Goal: Task Accomplishment & Management: Manage account settings

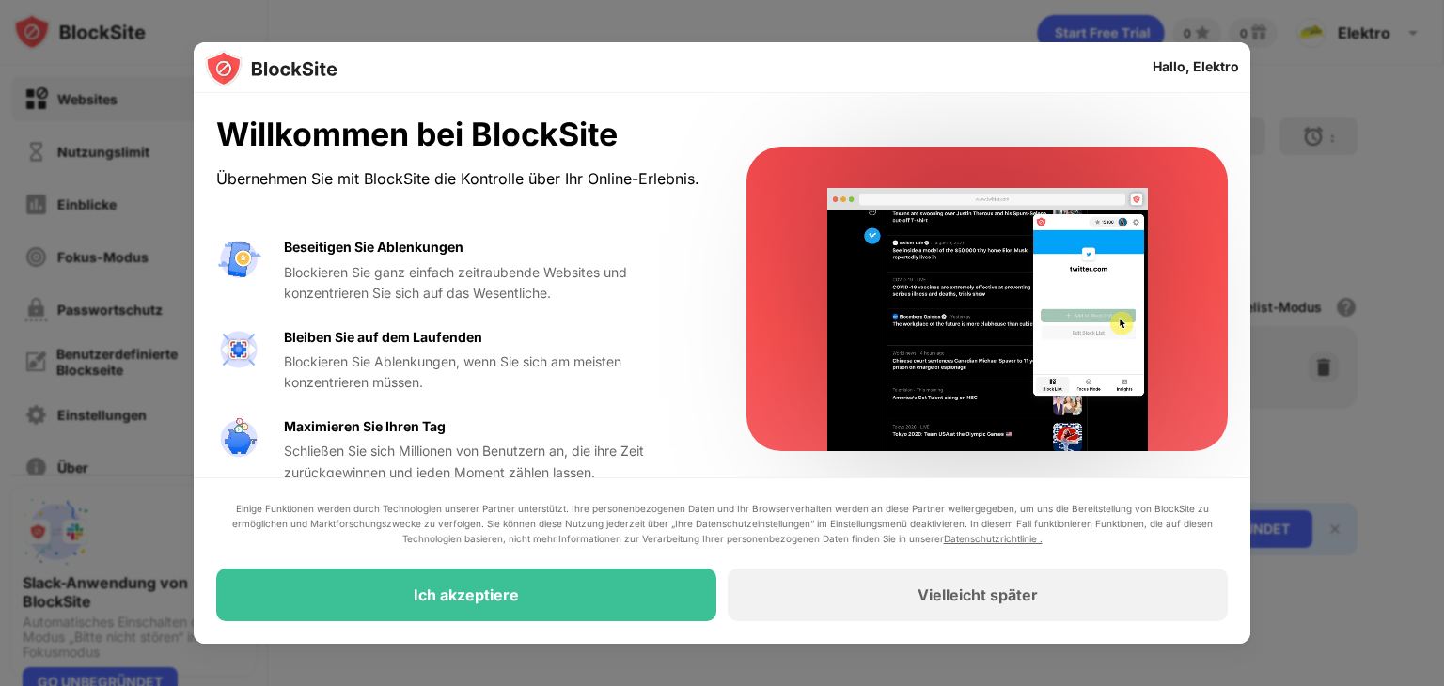
click at [1326, 185] on div at bounding box center [722, 343] width 1444 height 686
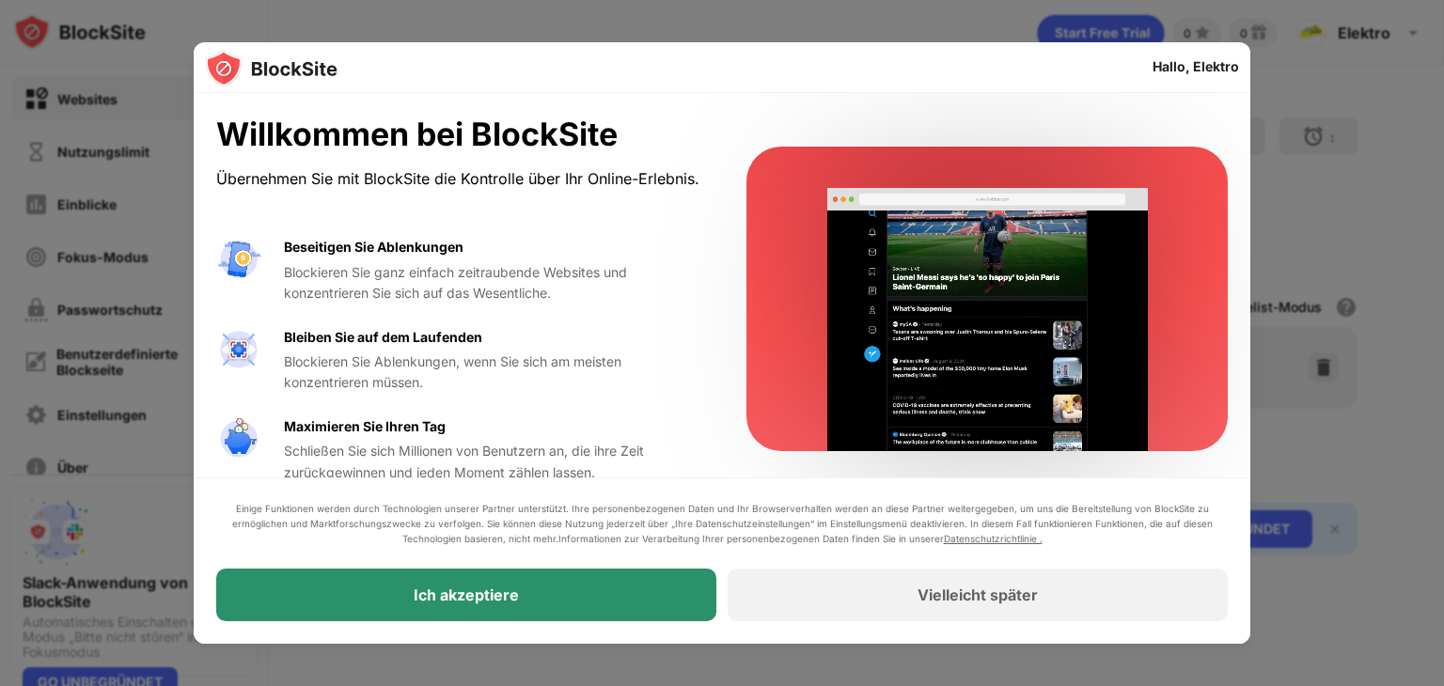
click at [530, 594] on div "Ich akzeptiere" at bounding box center [466, 595] width 500 height 53
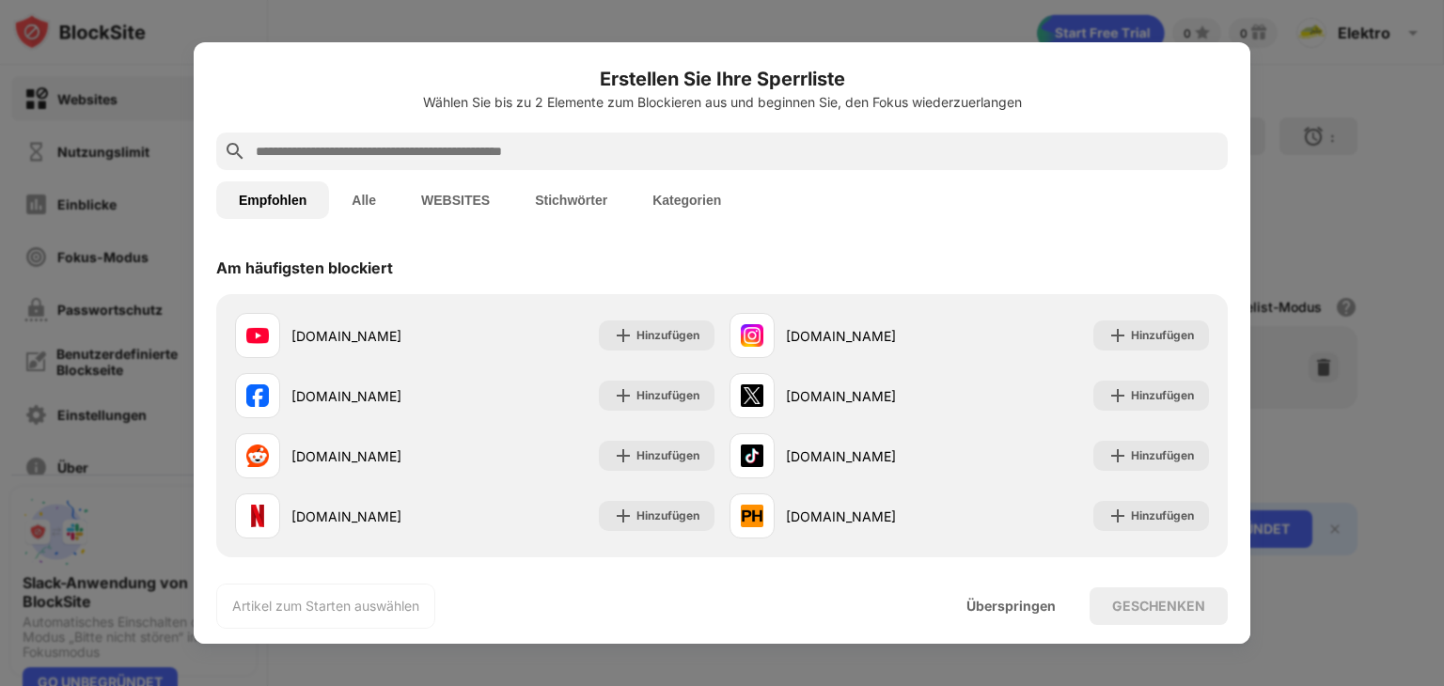
click at [378, 199] on button "Alle" at bounding box center [364, 200] width 70 height 38
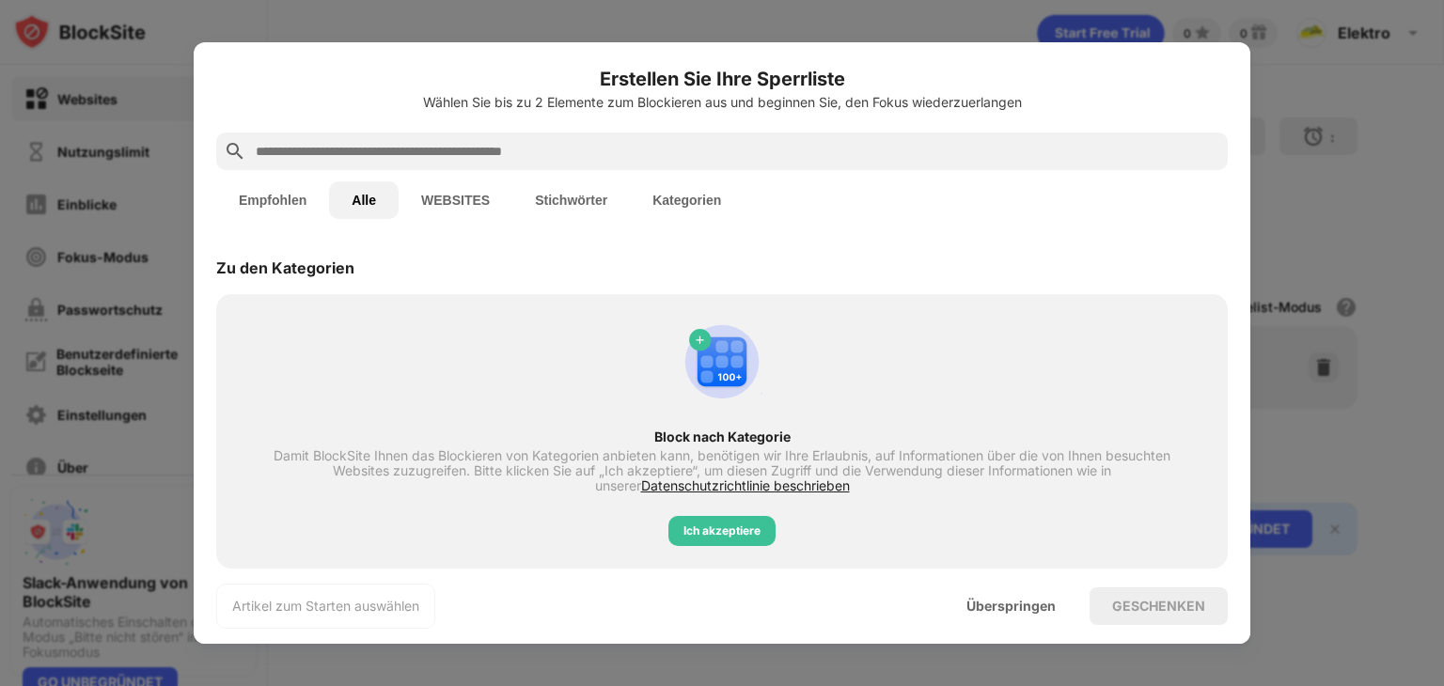
click at [290, 206] on font "Empfohlen" at bounding box center [273, 200] width 68 height 15
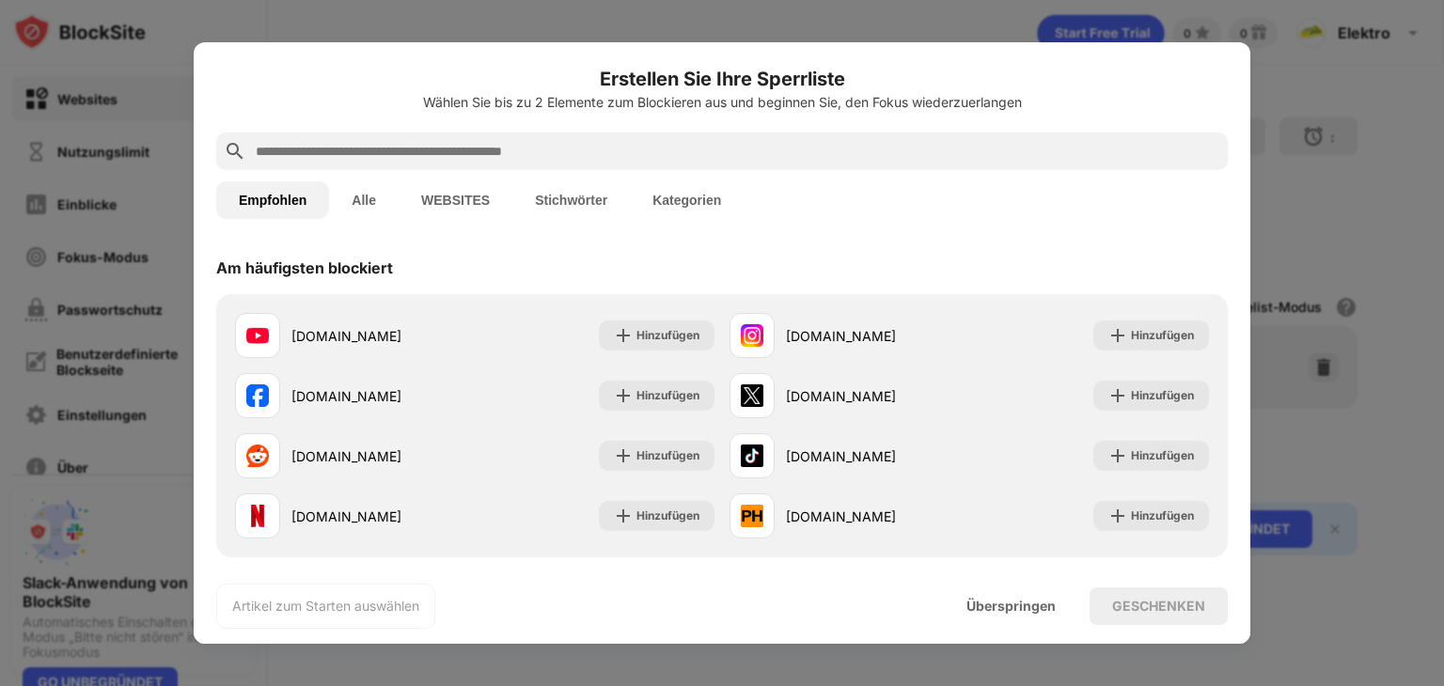
click at [367, 196] on font "Alle" at bounding box center [364, 200] width 24 height 15
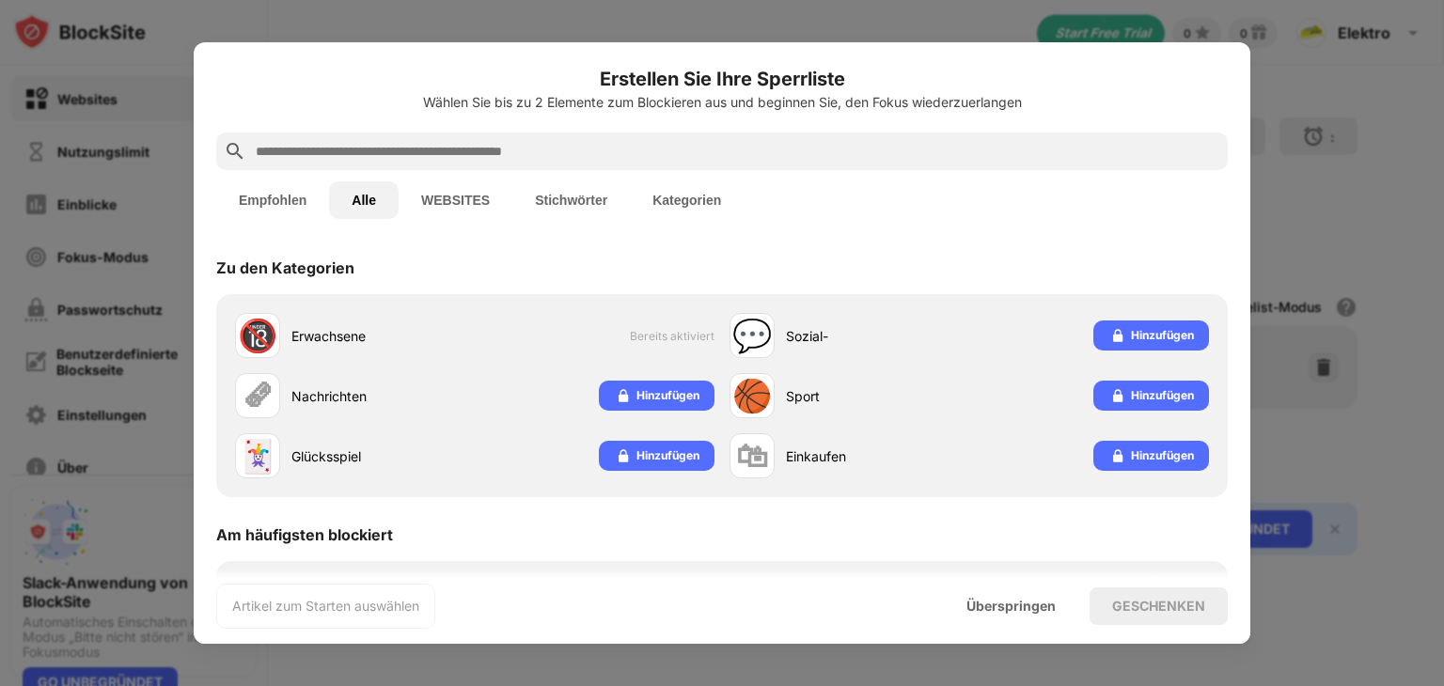
click at [457, 195] on font "WEBSITES" at bounding box center [455, 200] width 69 height 15
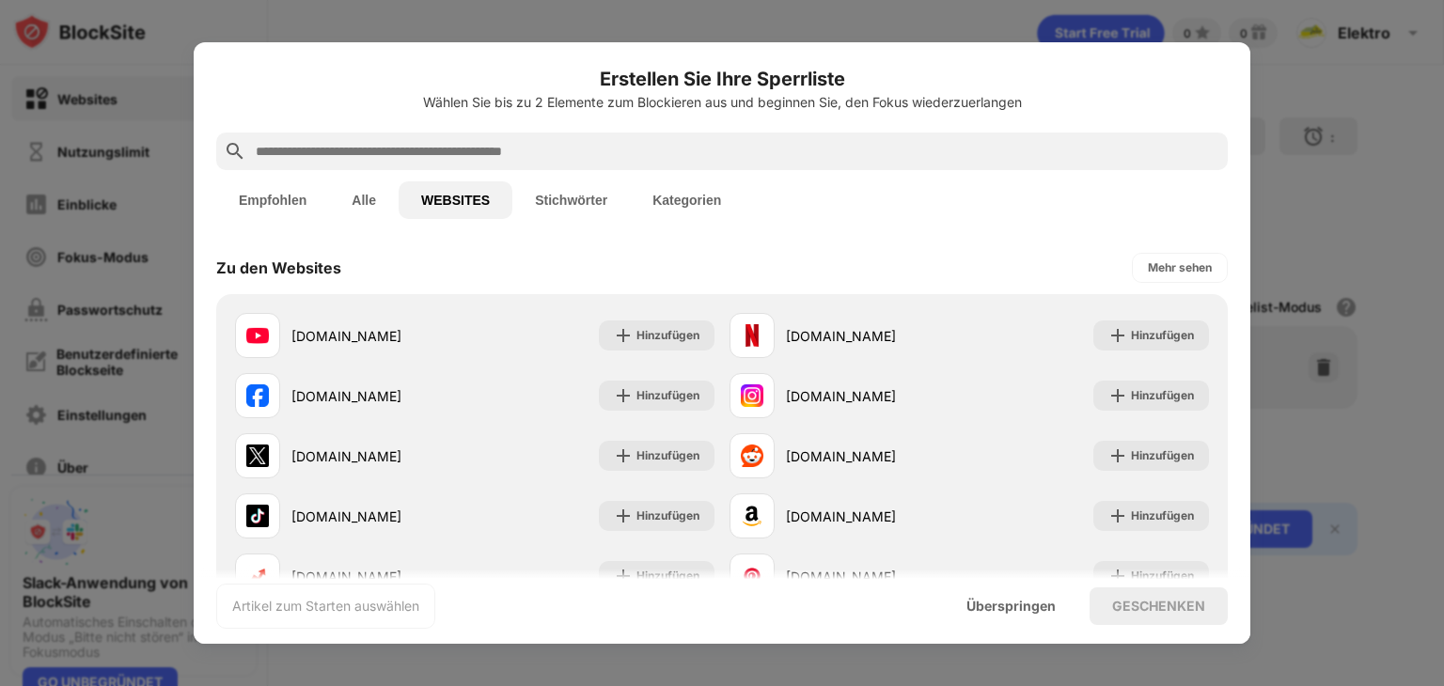
scroll to position [365, 0]
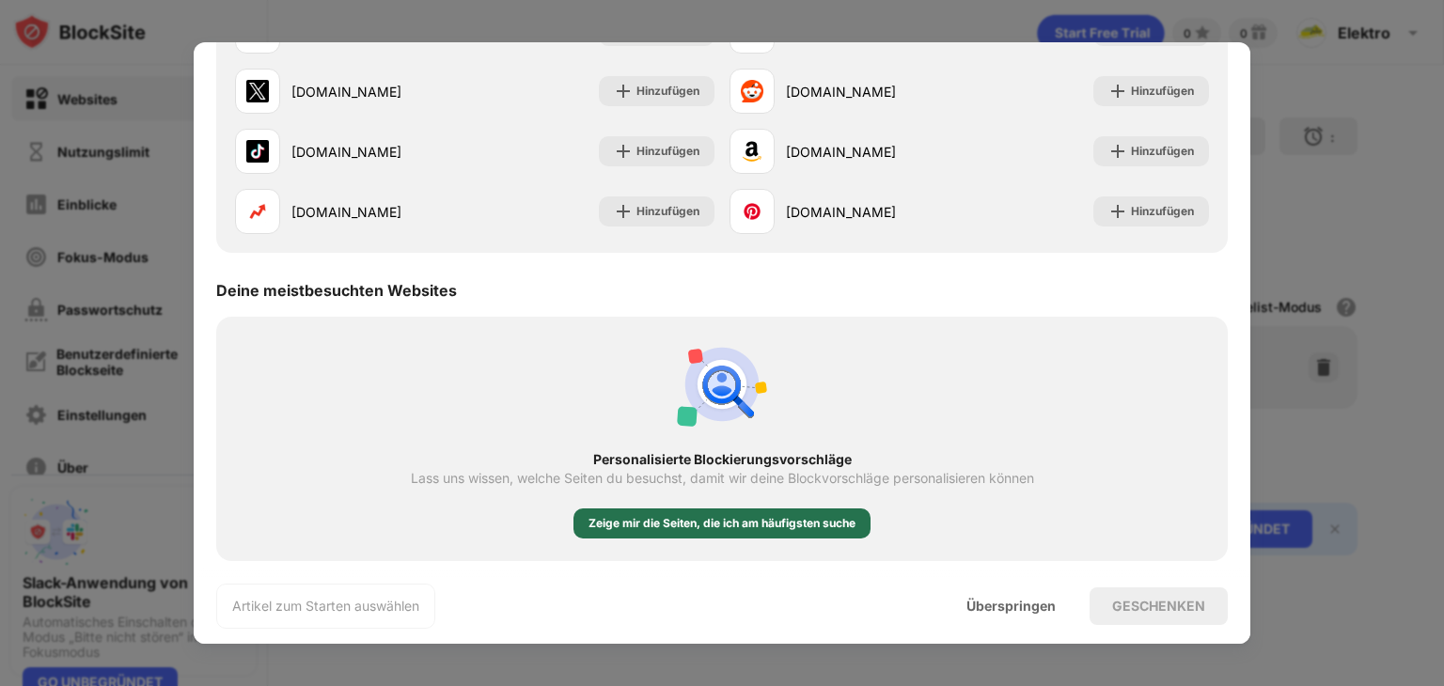
click at [801, 527] on font "Zeige mir die Seiten, die ich am häufigsten suche" at bounding box center [721, 523] width 267 height 14
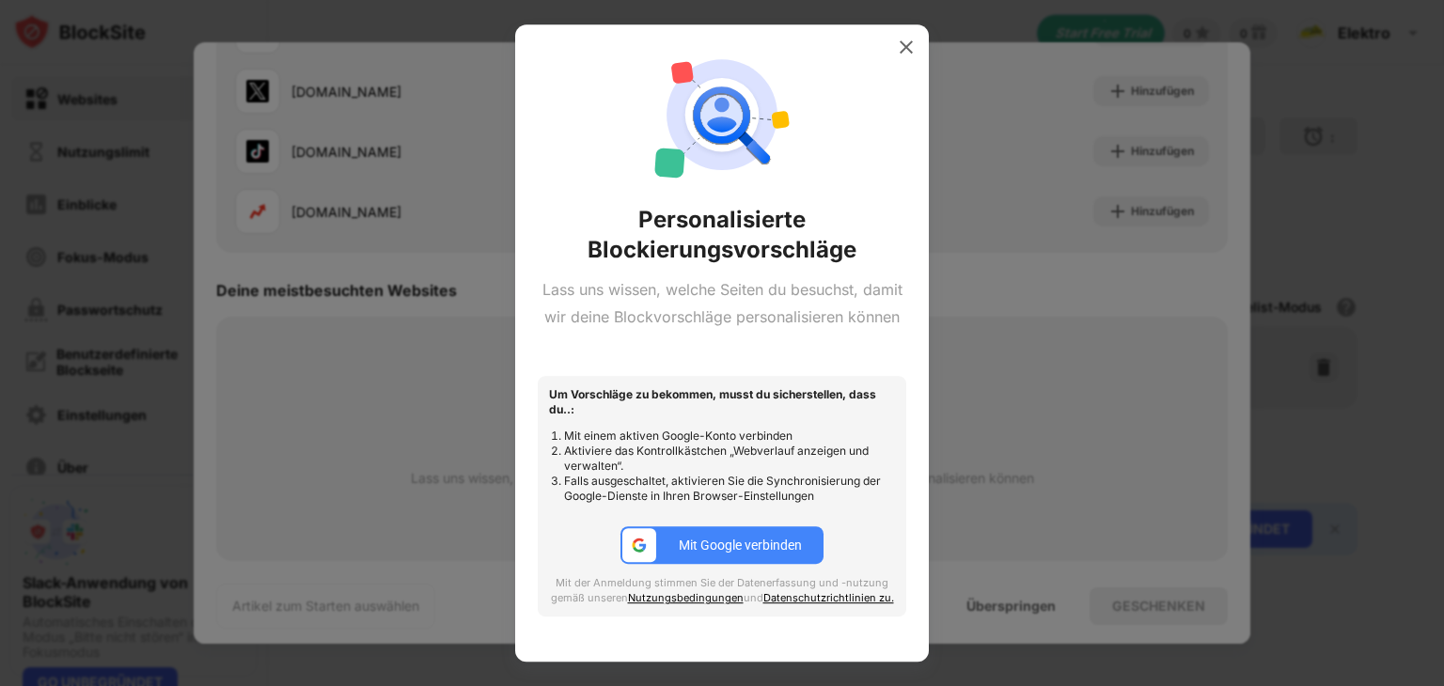
click at [777, 538] on font "Mit Google verbinden" at bounding box center [740, 545] width 123 height 15
drag, startPoint x: 914, startPoint y: 30, endPoint x: 997, endPoint y: 273, distance: 256.6
click at [914, 38] on img at bounding box center [906, 47] width 19 height 19
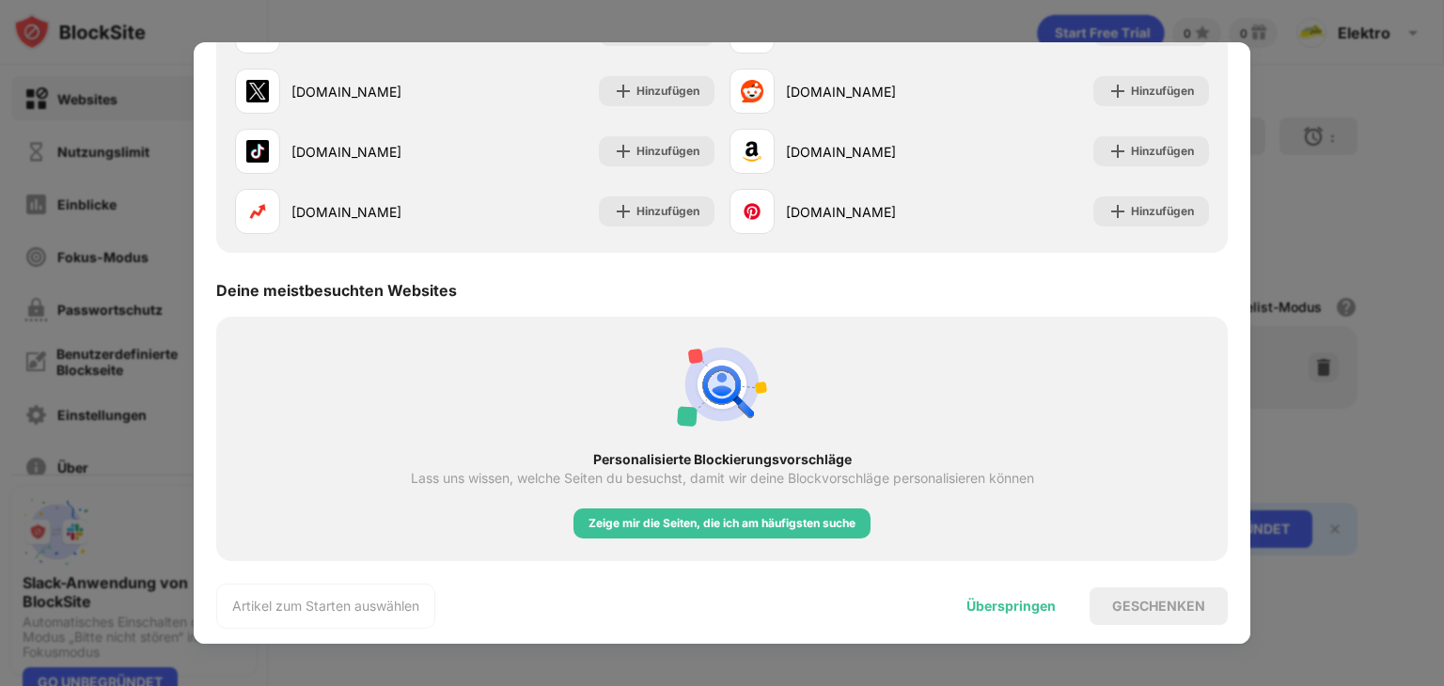
click at [1037, 610] on font "Überspringen" at bounding box center [1010, 606] width 89 height 16
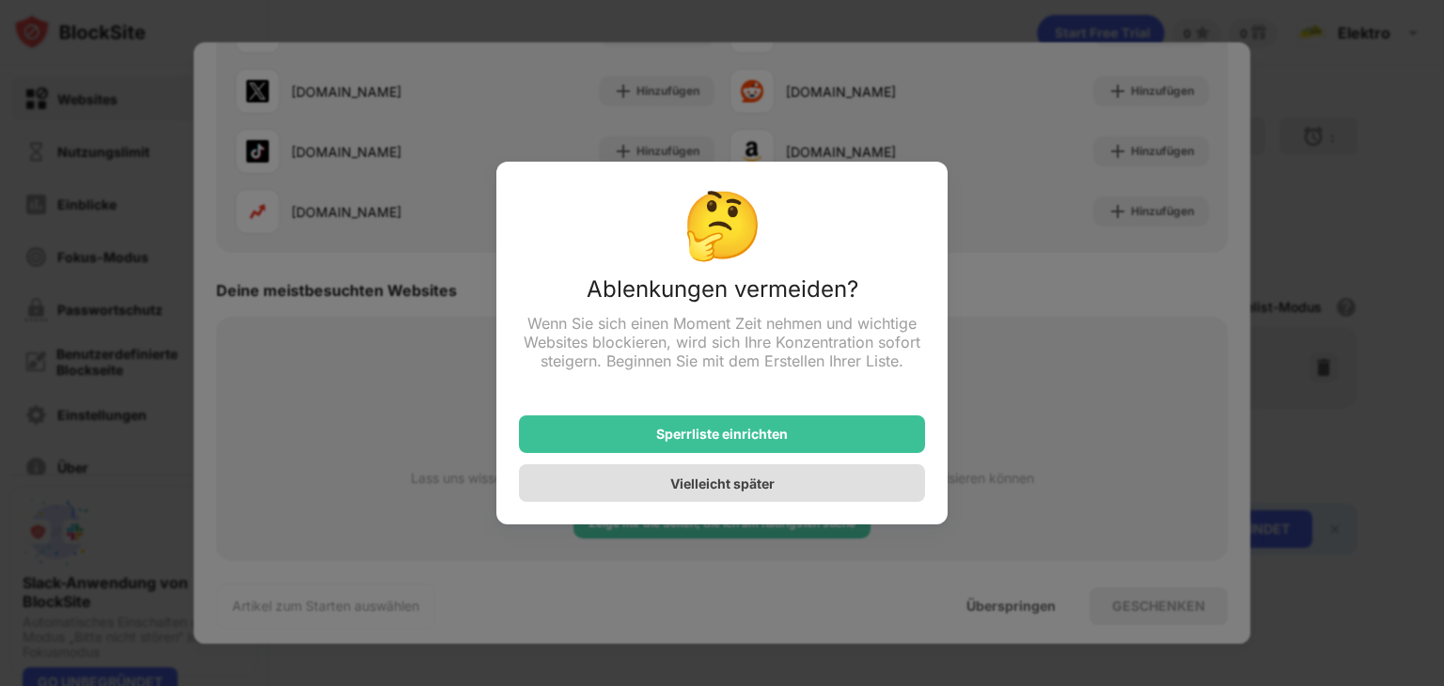
click at [740, 485] on font "Vielleicht später" at bounding box center [722, 484] width 104 height 16
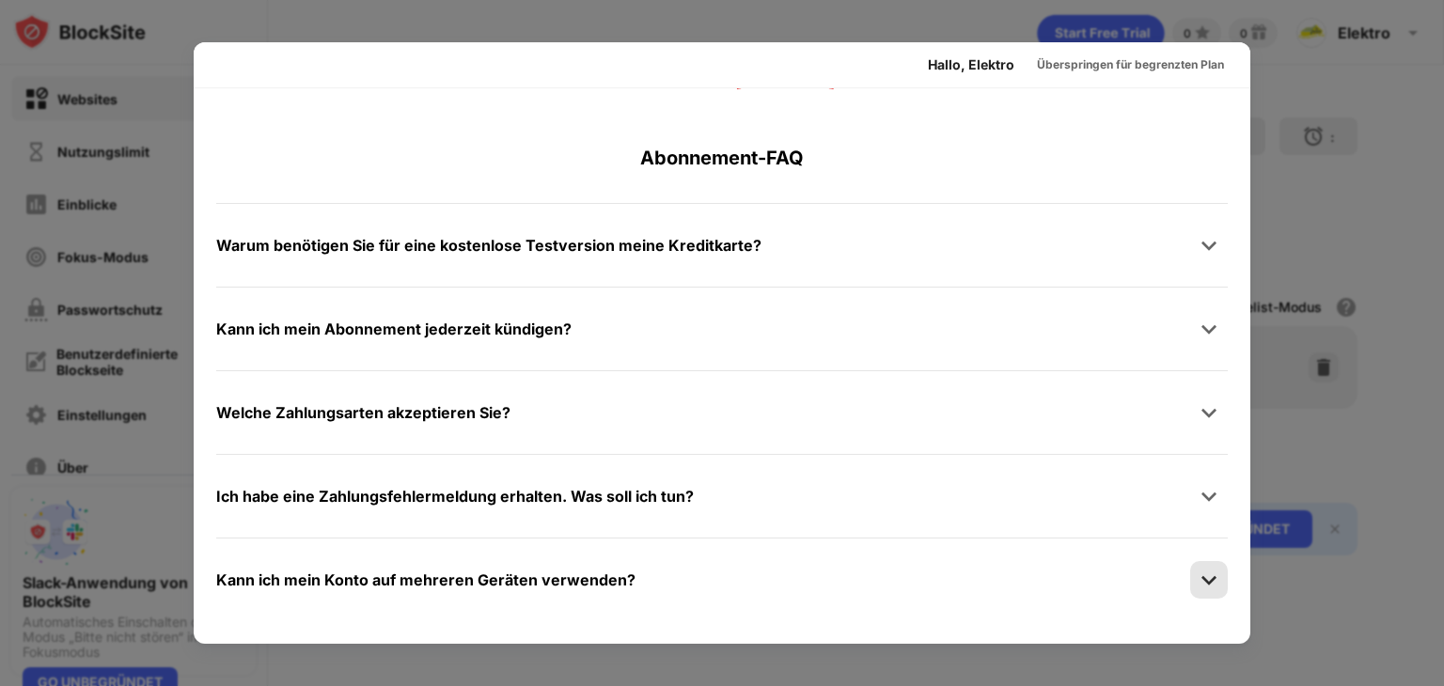
scroll to position [1061, 0]
click at [1200, 252] on img at bounding box center [1209, 246] width 19 height 19
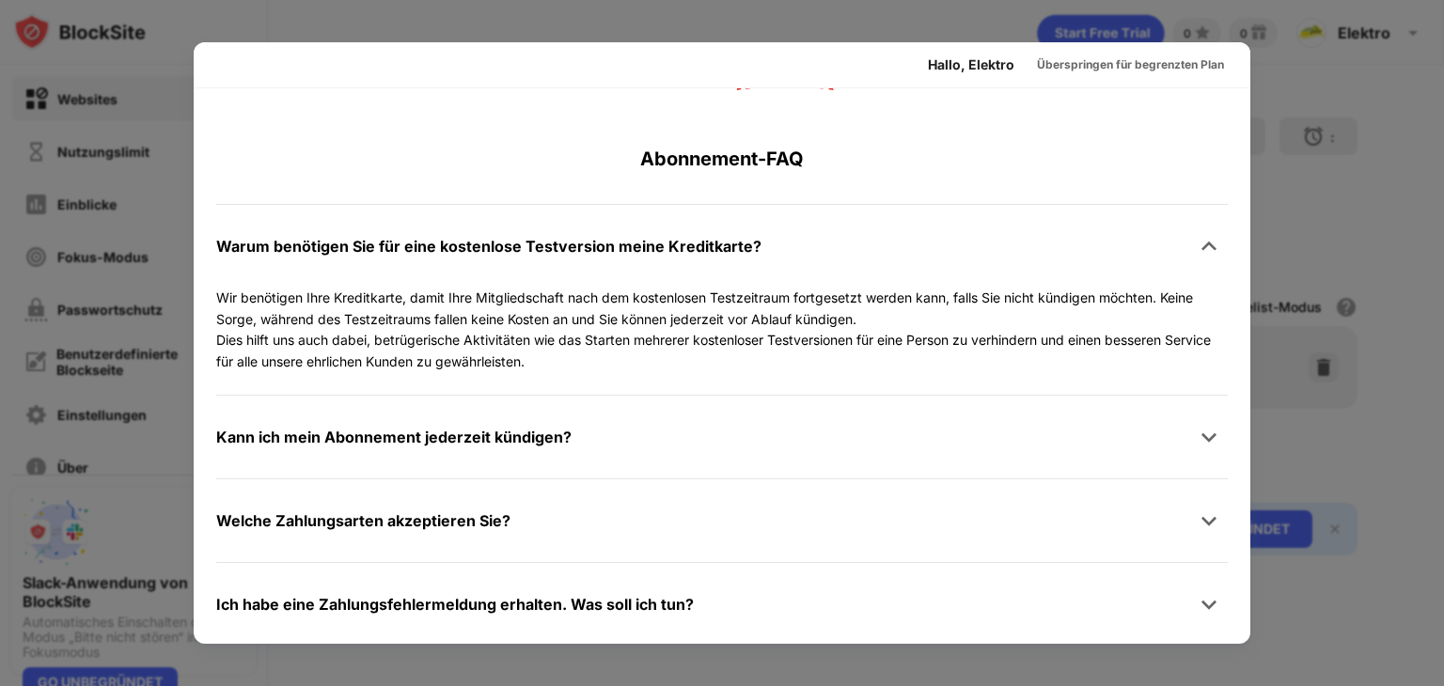
click at [346, 451] on div "Kann ich mein Abonnement jederzeit kündigen?" at bounding box center [722, 437] width 1012 height 38
click at [463, 441] on font "Kann ich mein Abonnement jederzeit kündigen?" at bounding box center [393, 437] width 355 height 19
click at [411, 512] on font "Welche Zahlungsarten akzeptieren Sie?" at bounding box center [363, 520] width 294 height 19
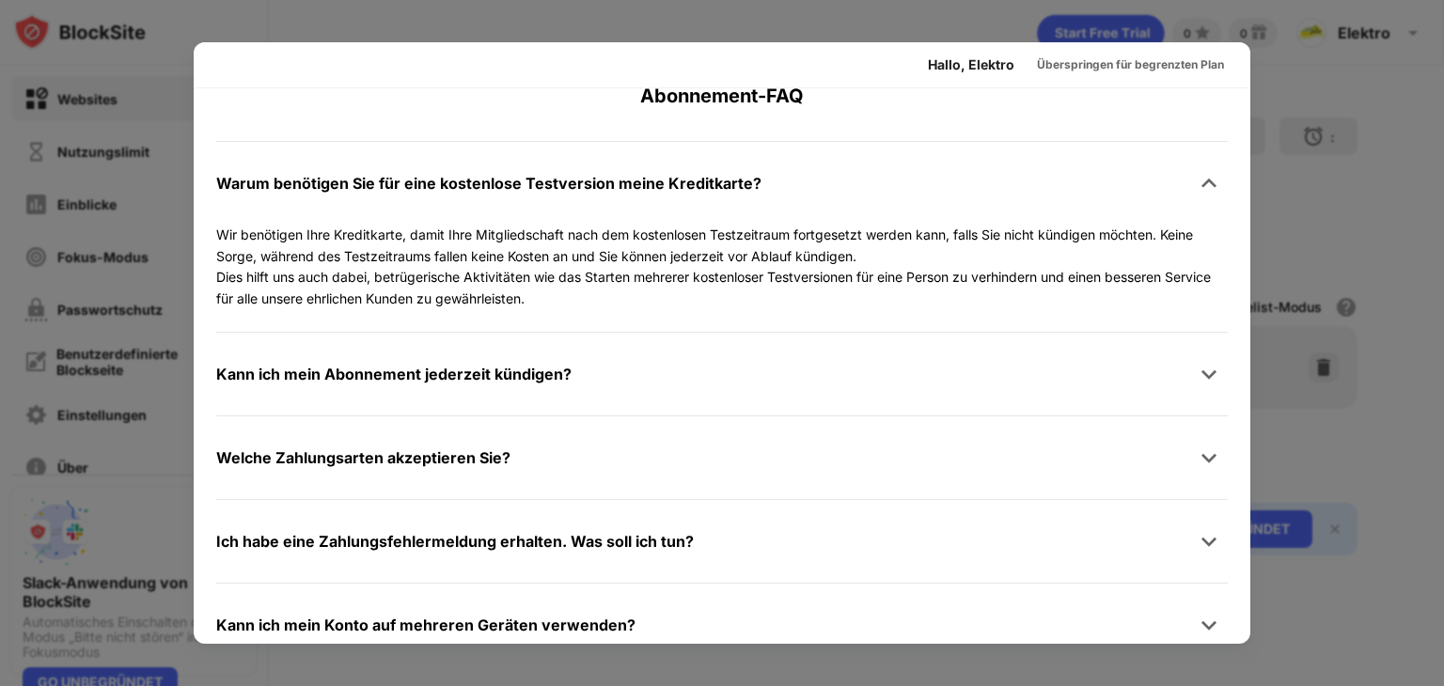
scroll to position [1169, 0]
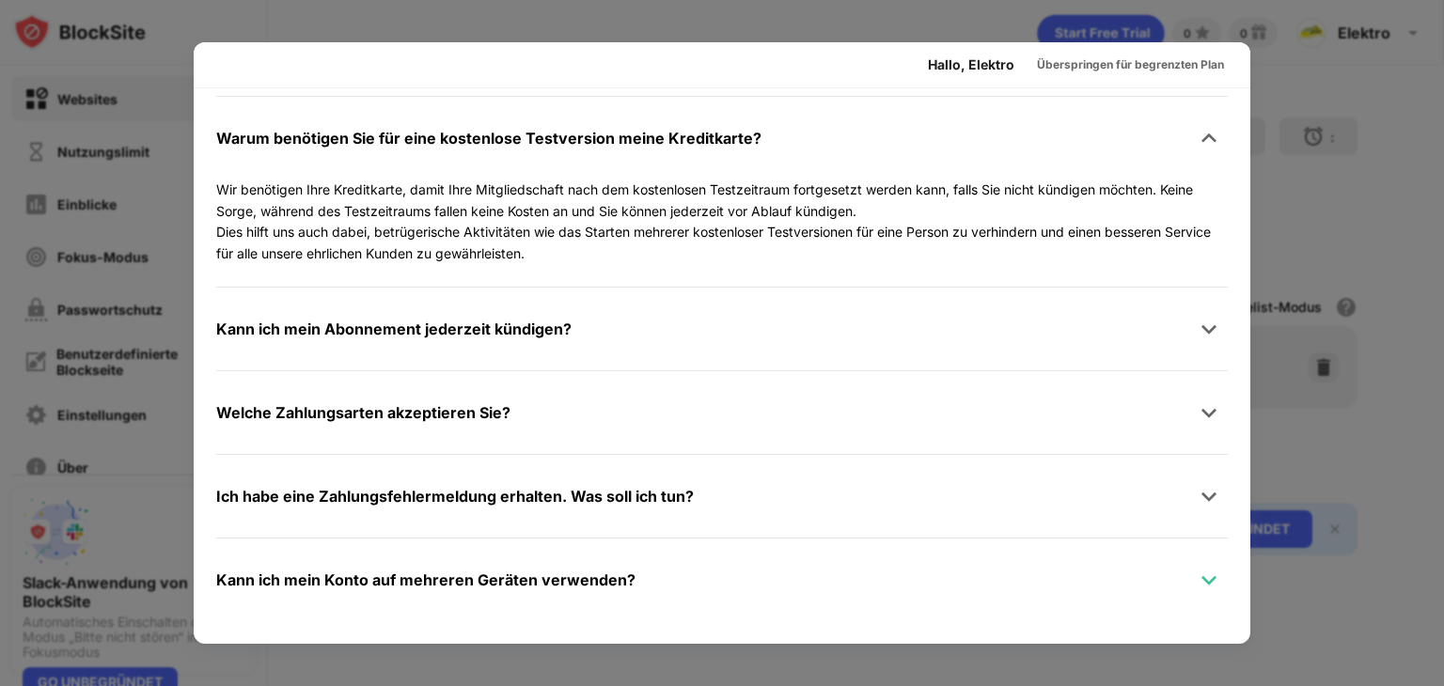
click at [1200, 581] on img at bounding box center [1209, 580] width 19 height 19
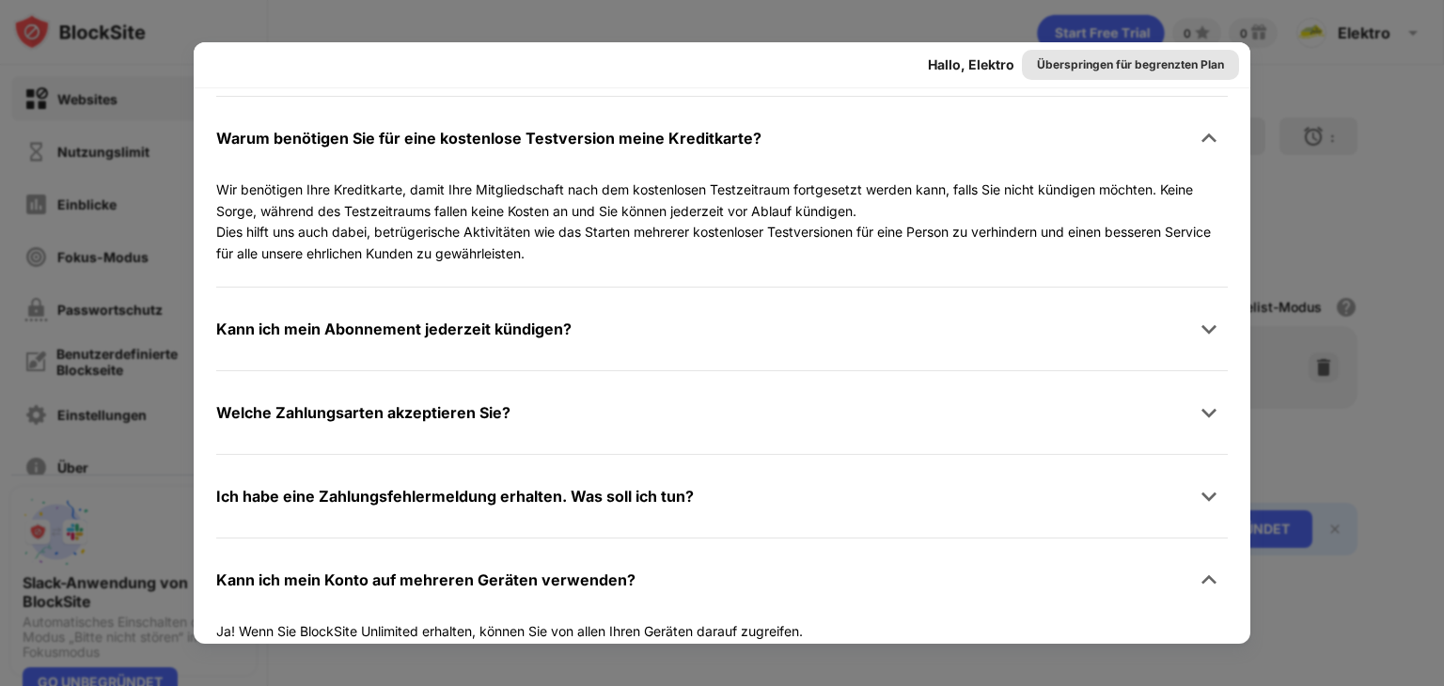
click at [1093, 65] on font "Überspringen für begrenzten Plan" at bounding box center [1130, 64] width 187 height 14
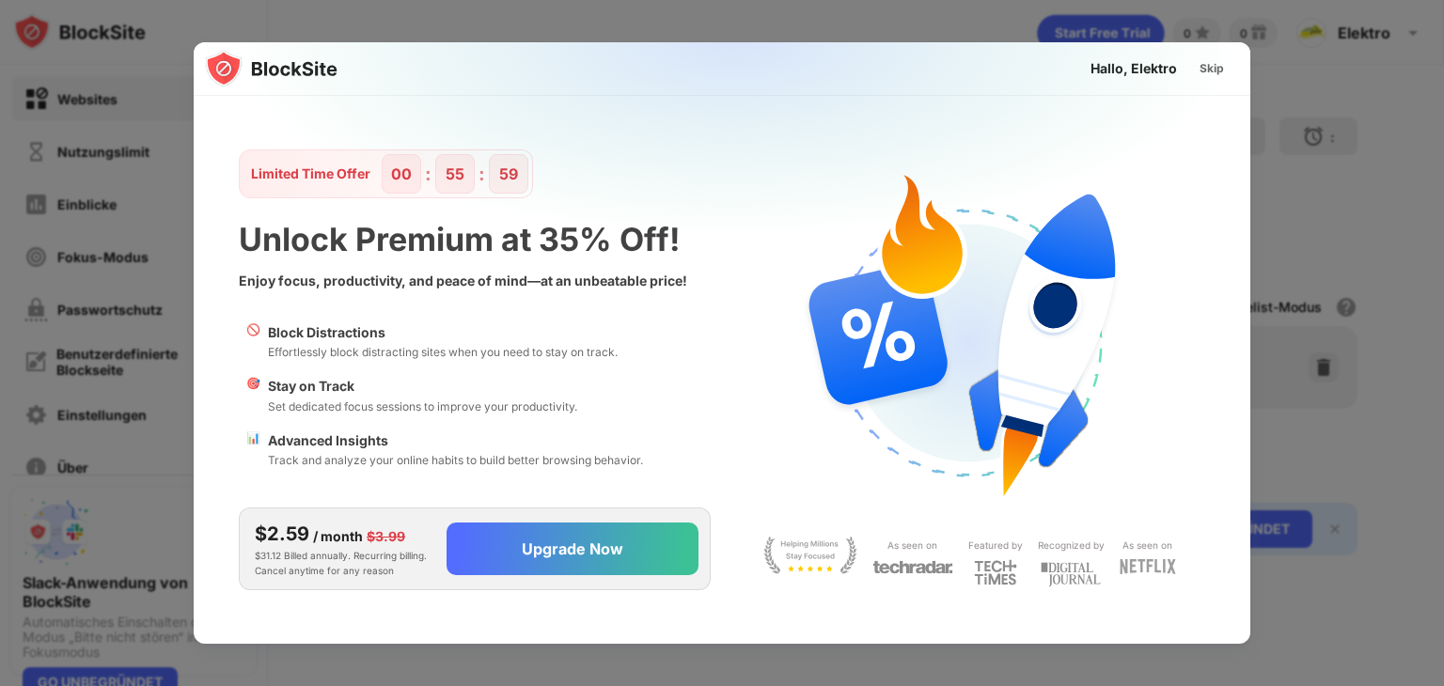
scroll to position [0, 0]
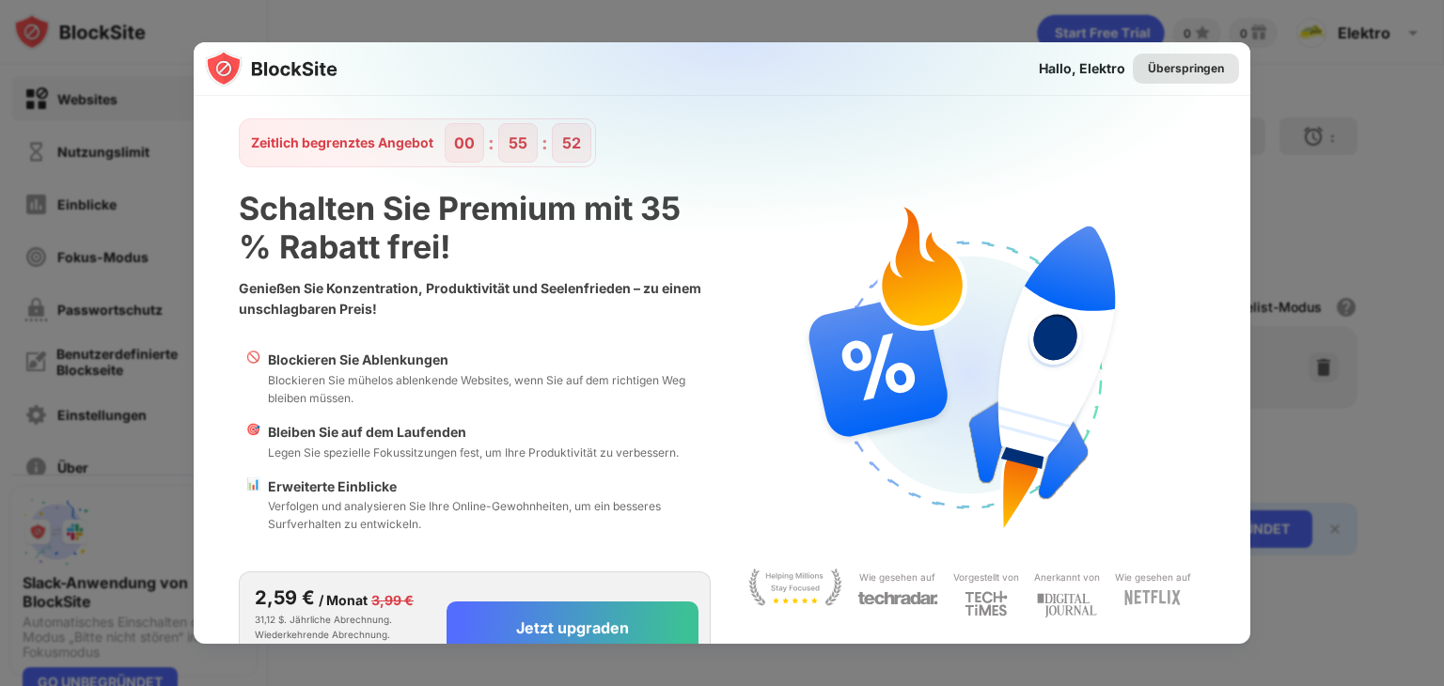
click at [1213, 71] on div "Überspringen" at bounding box center [1186, 69] width 106 height 30
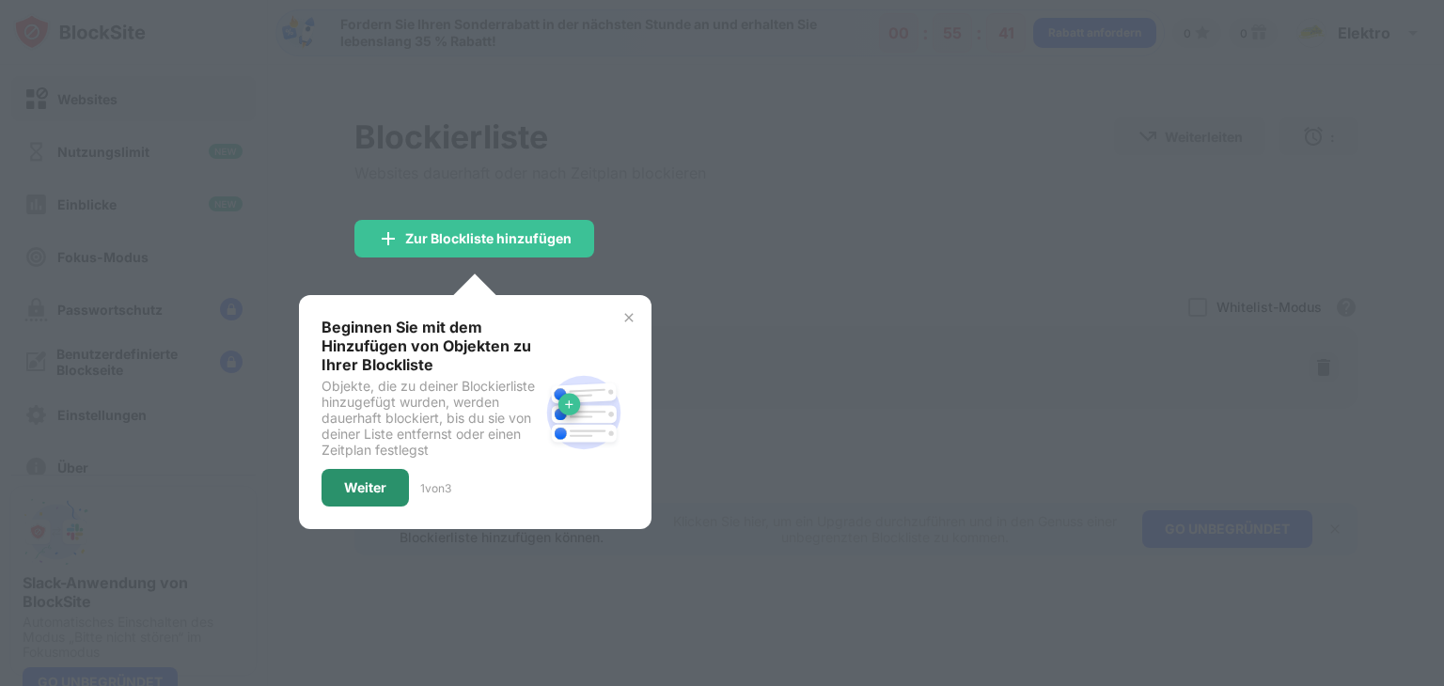
click at [383, 487] on font "Weiter" at bounding box center [365, 487] width 42 height 16
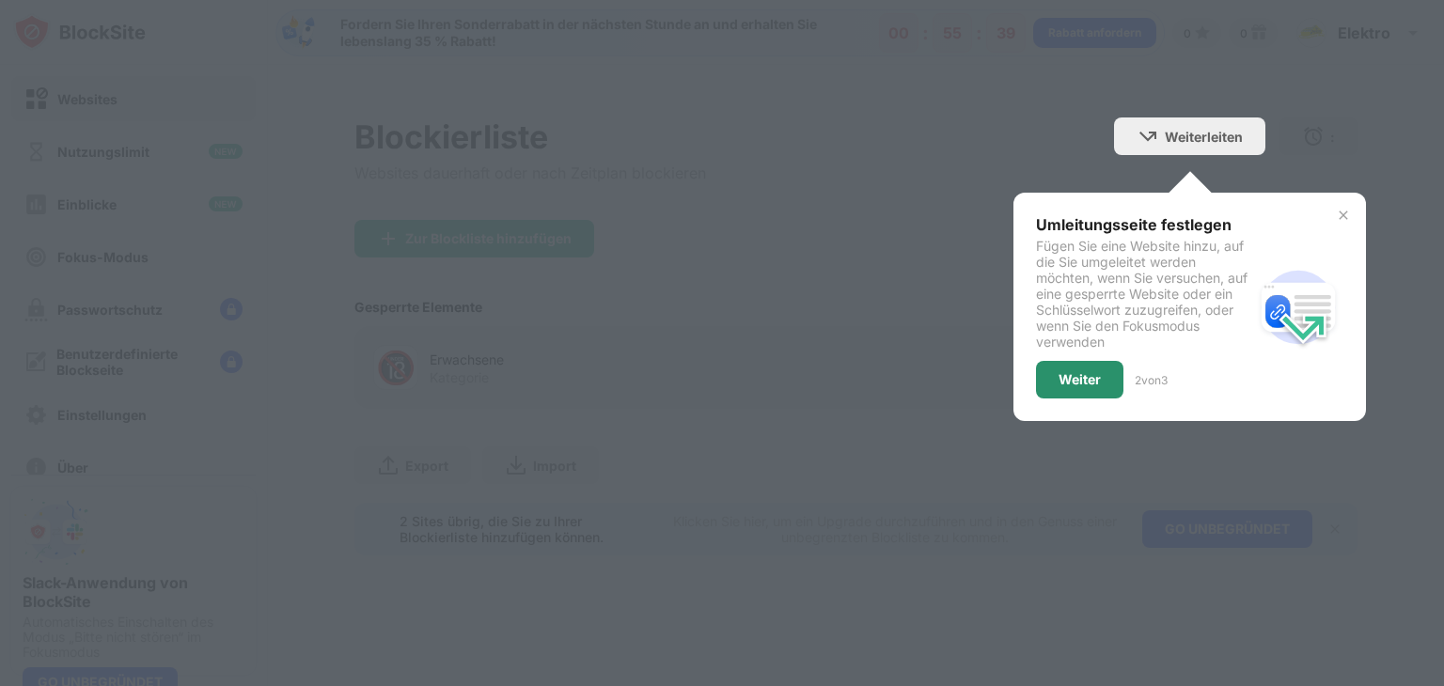
click at [1059, 376] on font "Weiter" at bounding box center [1080, 379] width 42 height 16
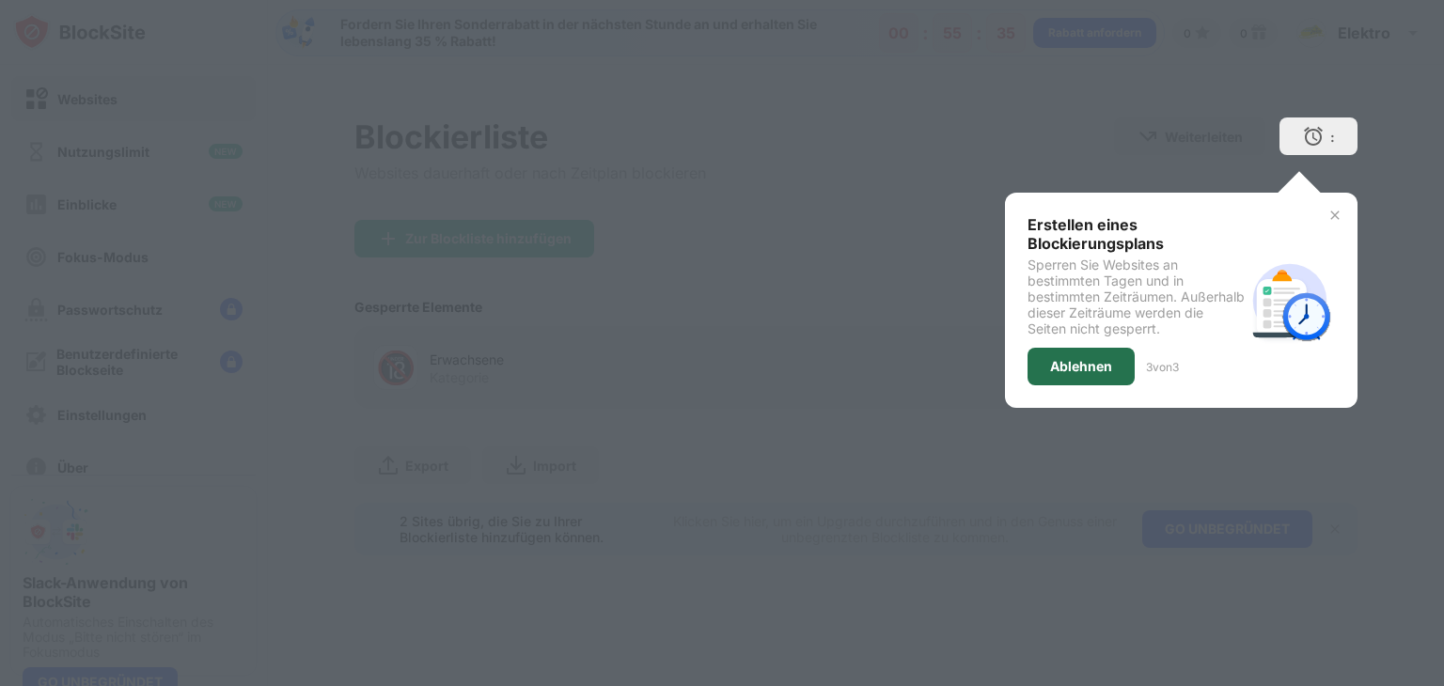
click at [1065, 365] on font "Ablehnen" at bounding box center [1081, 366] width 62 height 16
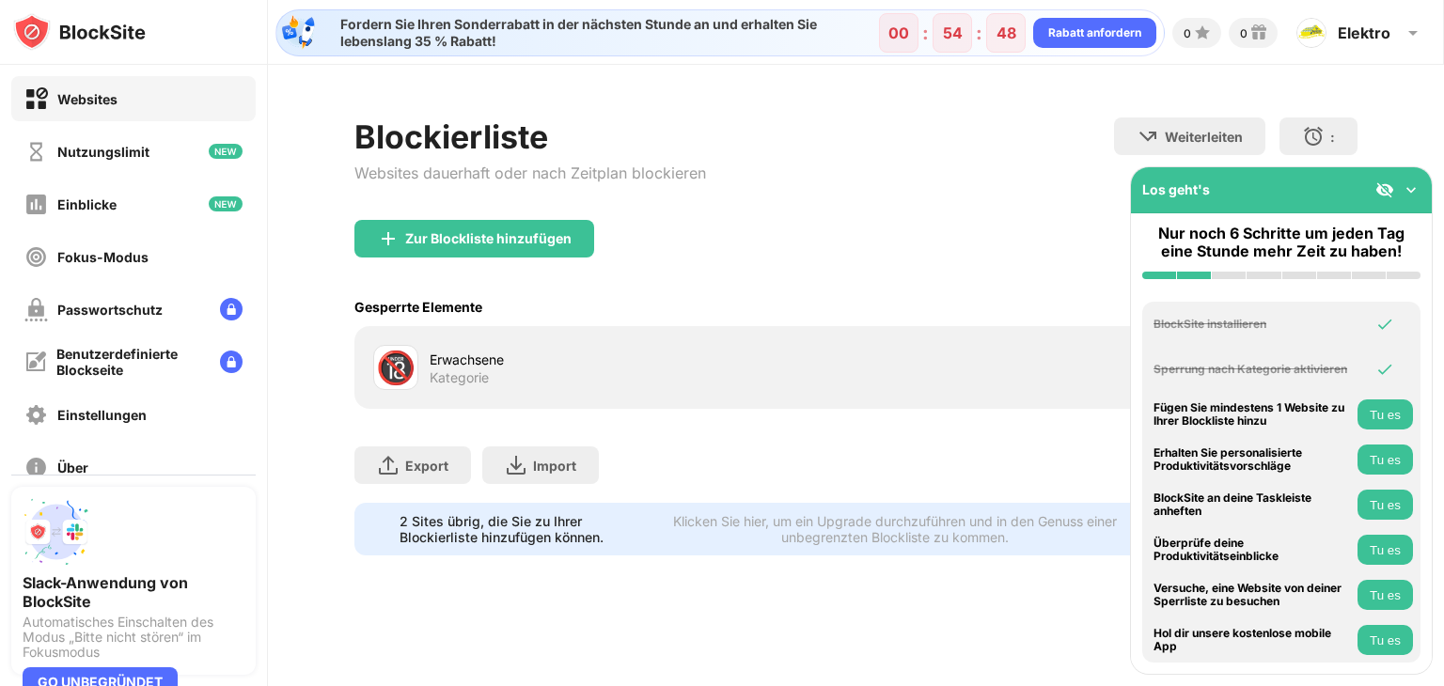
click at [1399, 414] on font "Tu es" at bounding box center [1385, 415] width 31 height 14
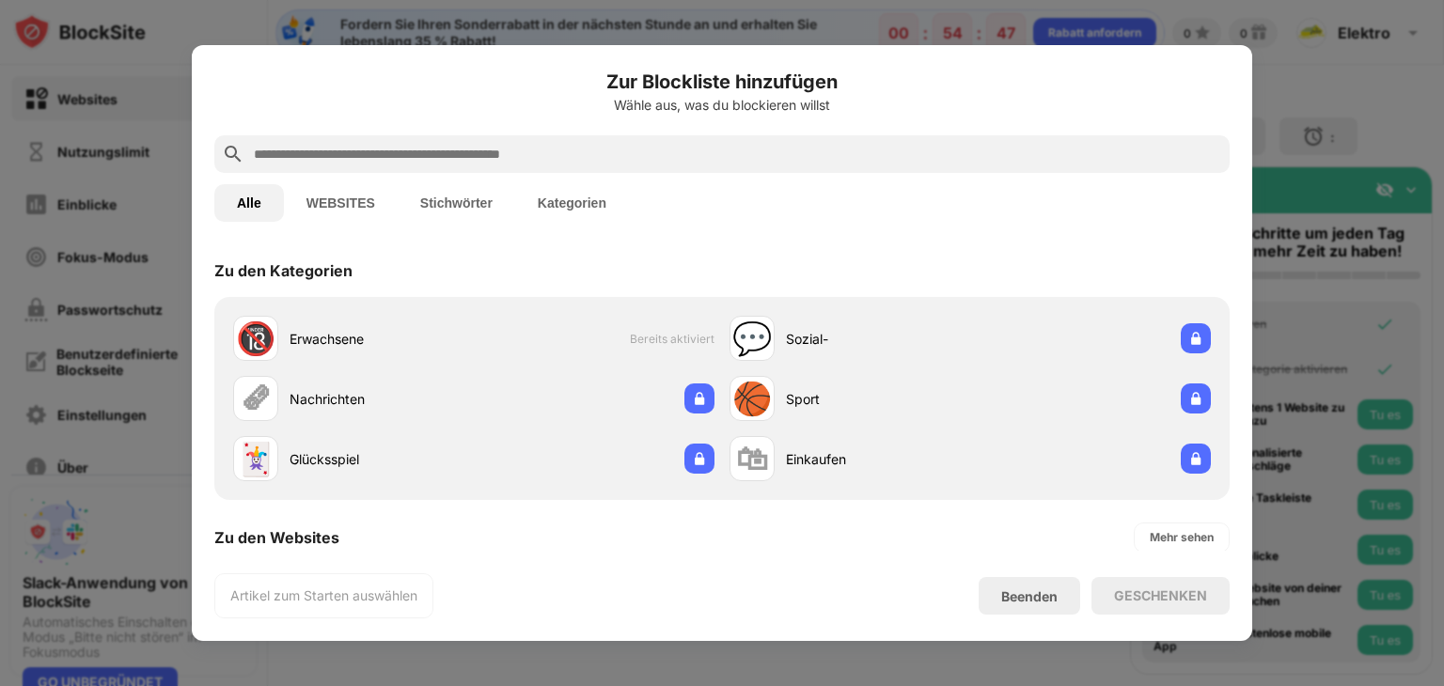
scroll to position [267, 0]
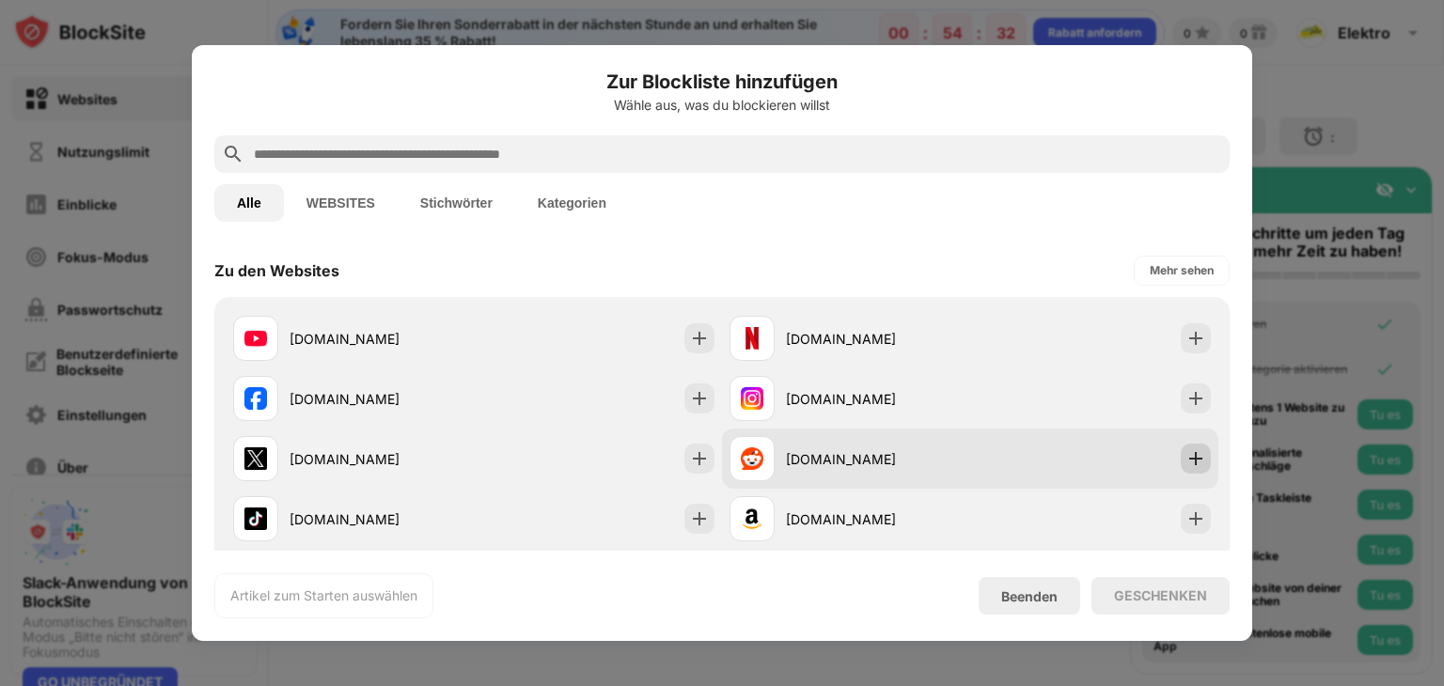
click at [1186, 456] on img at bounding box center [1195, 458] width 19 height 19
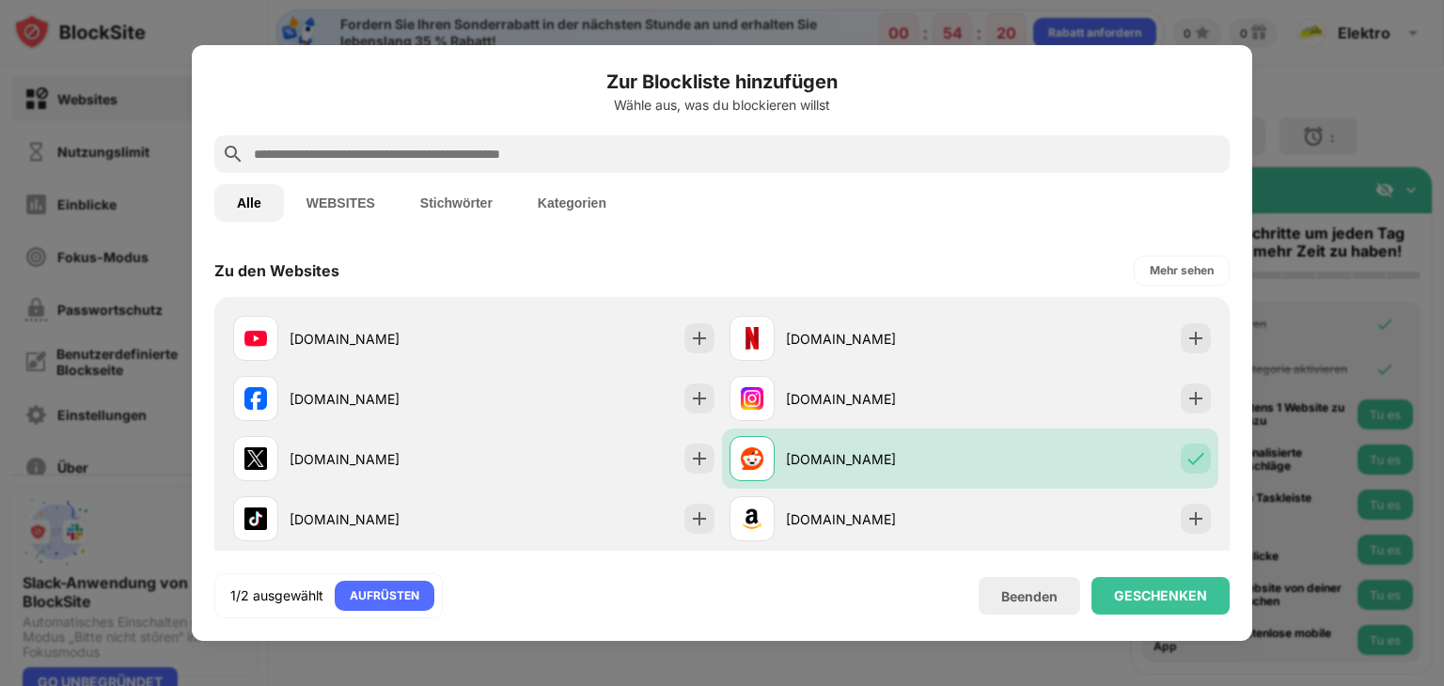
click at [354, 200] on font "WEBSITES" at bounding box center [340, 203] width 69 height 15
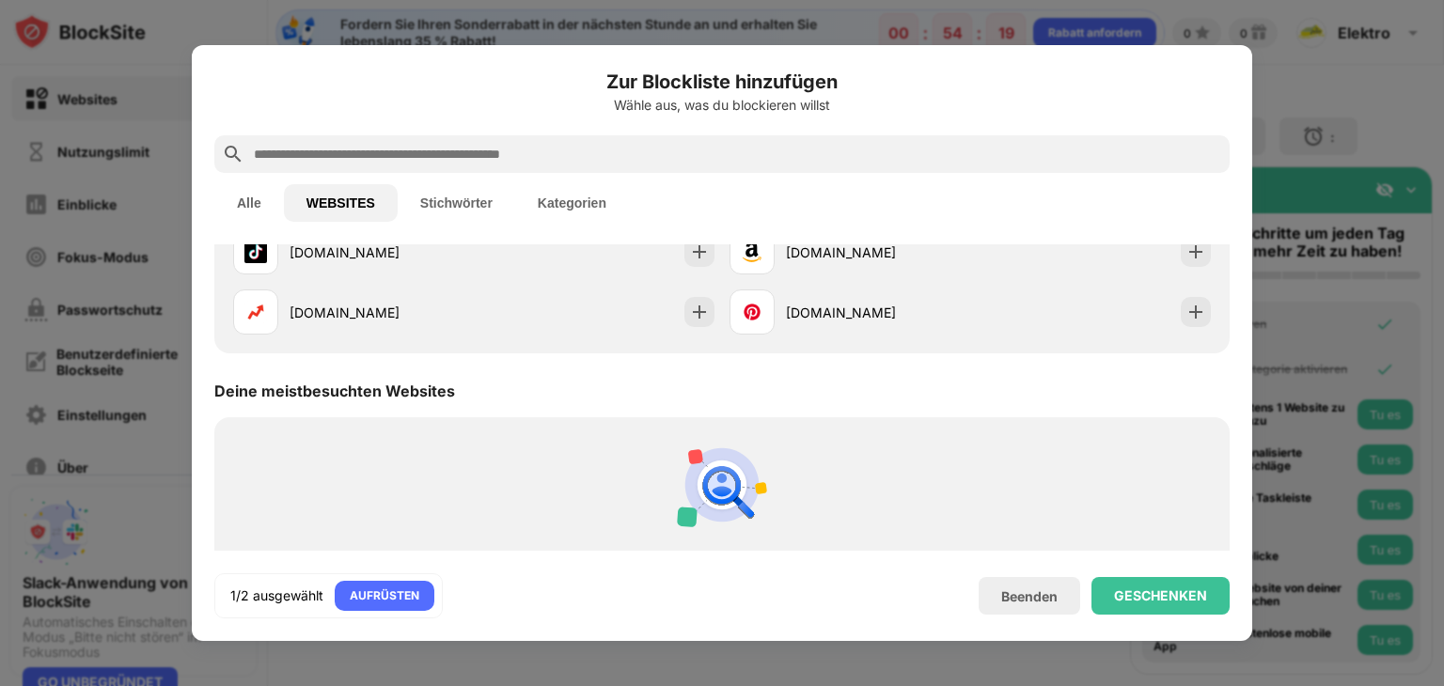
scroll to position [0, 0]
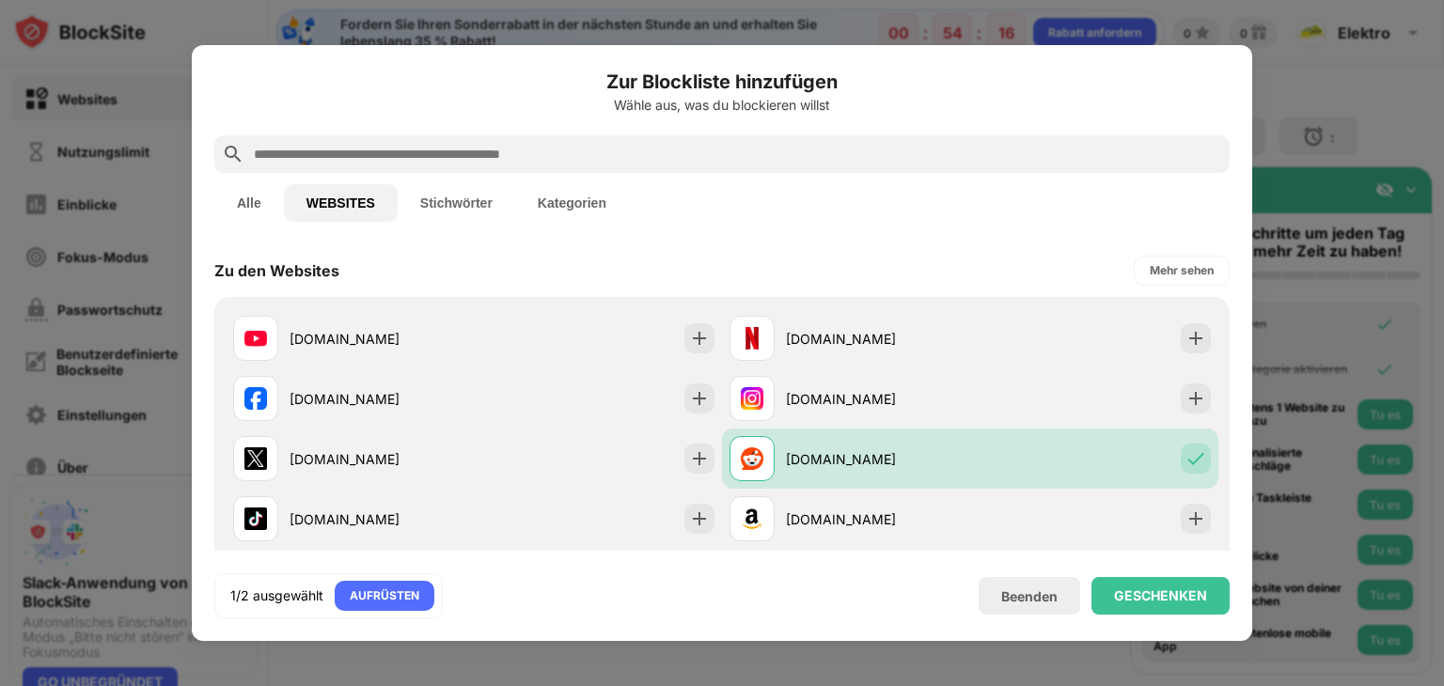
click at [481, 201] on font "Stichwörter" at bounding box center [456, 203] width 72 height 15
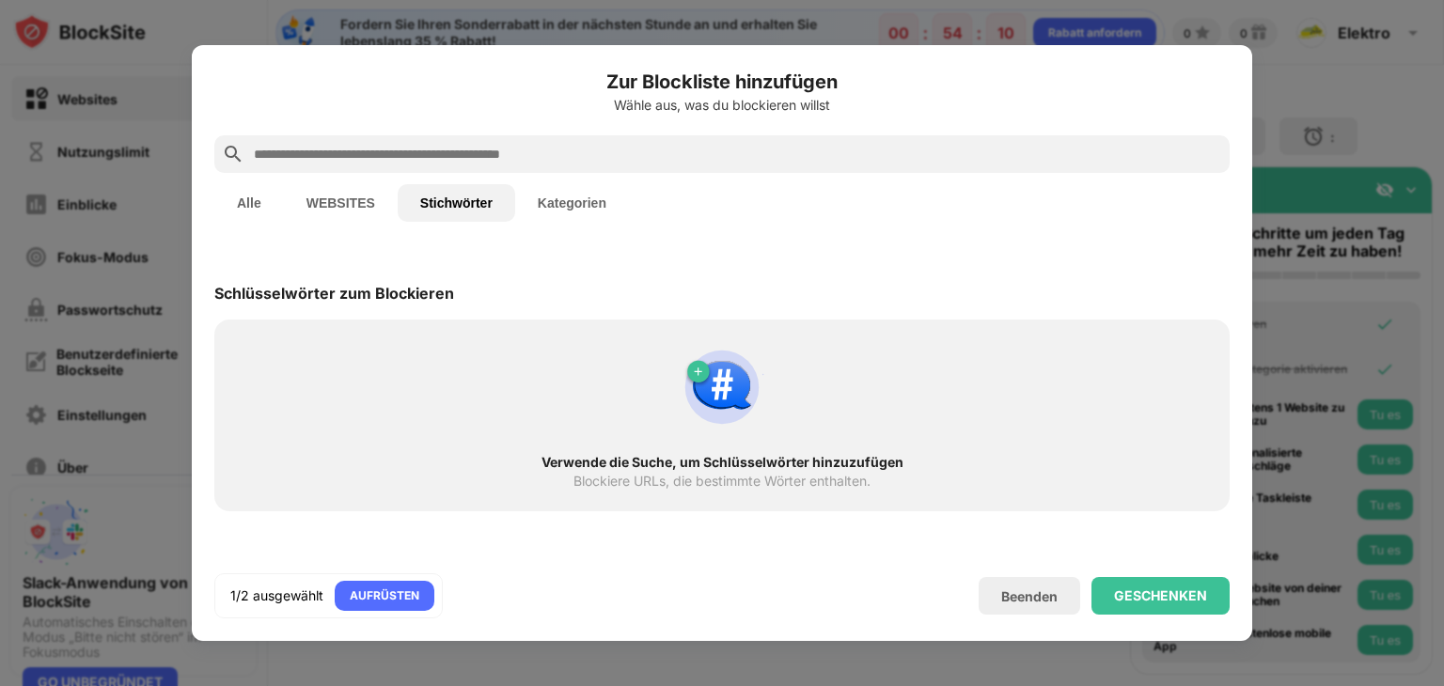
click at [575, 204] on font "Kategorien" at bounding box center [572, 203] width 69 height 15
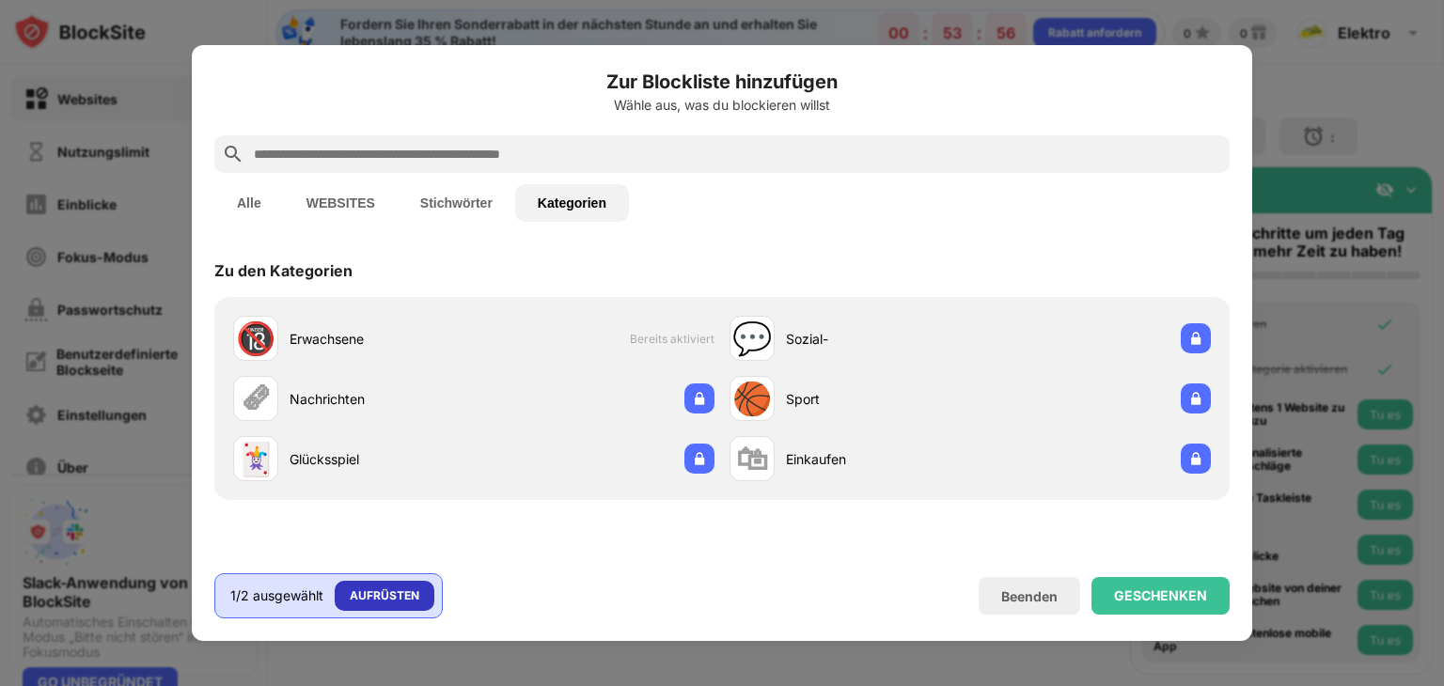
click at [406, 595] on font "AUFRÜSTEN" at bounding box center [385, 595] width 70 height 14
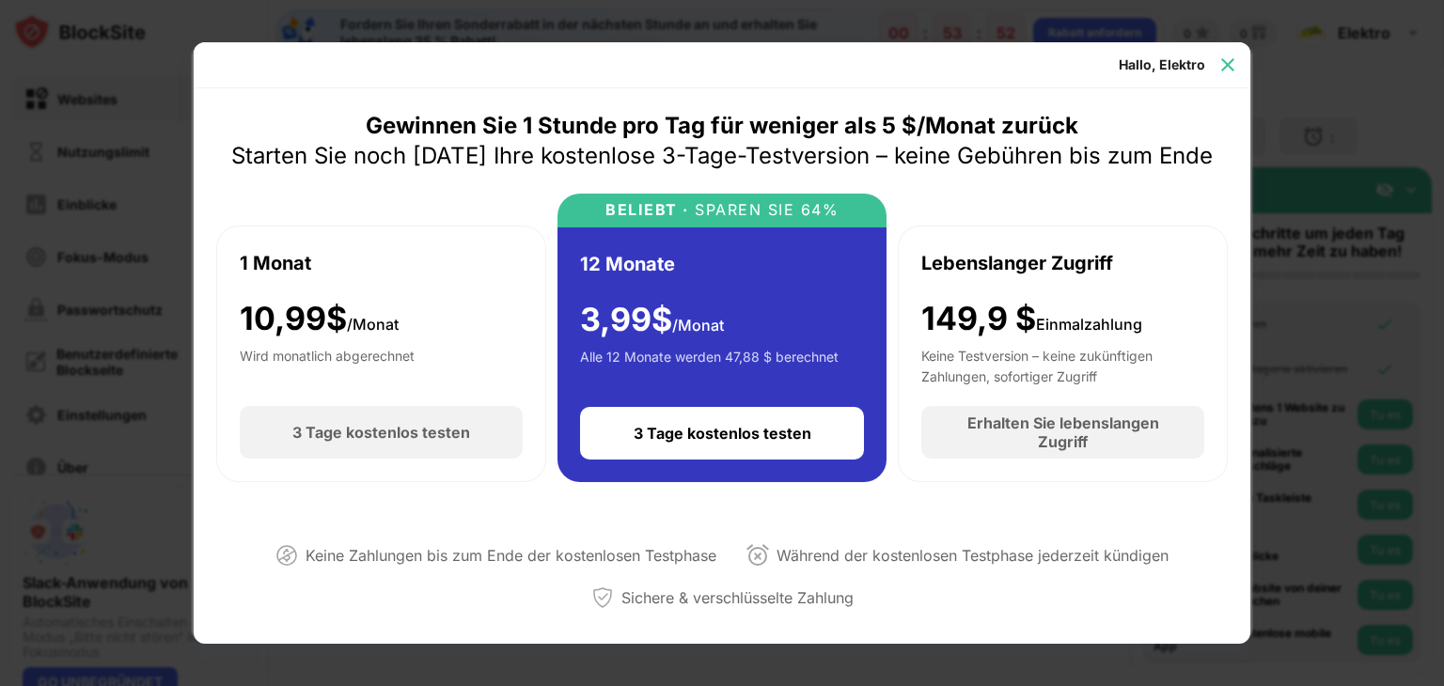
click at [1222, 60] on img at bounding box center [1227, 64] width 19 height 19
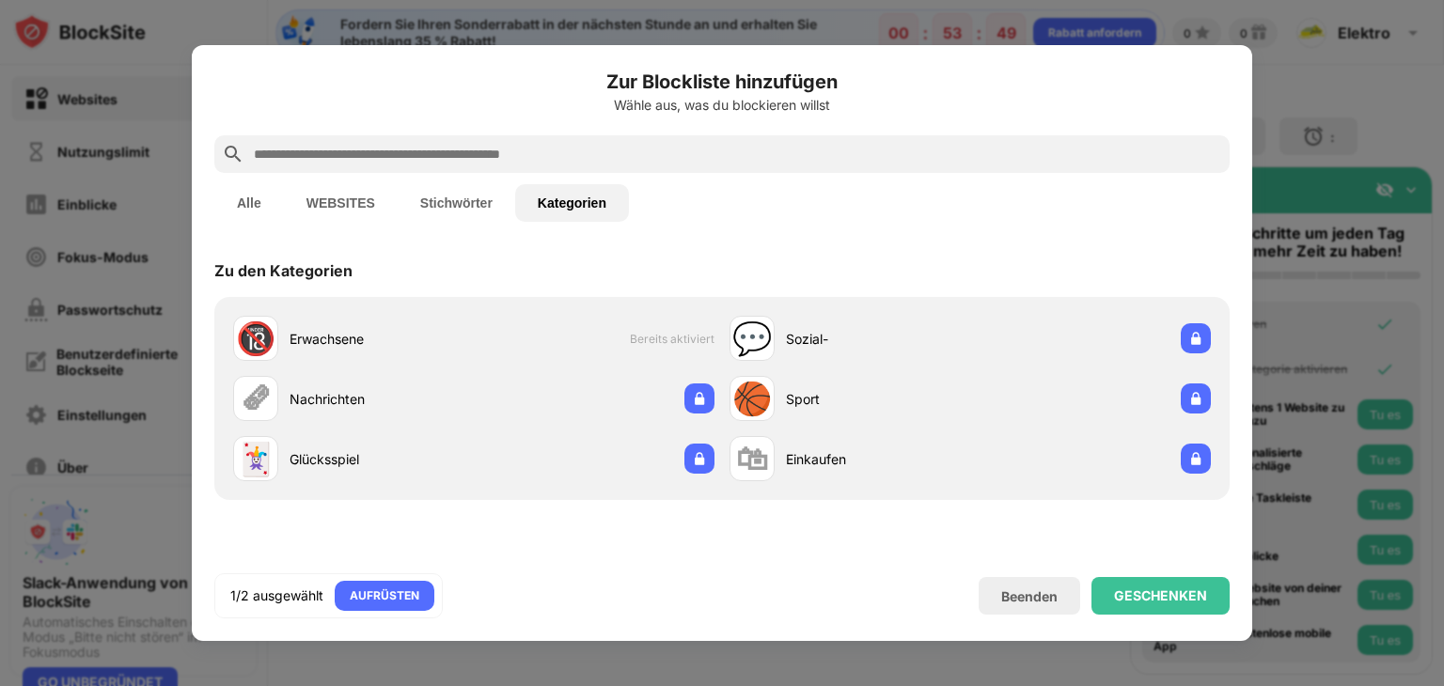
click at [699, 15] on div at bounding box center [722, 343] width 1444 height 686
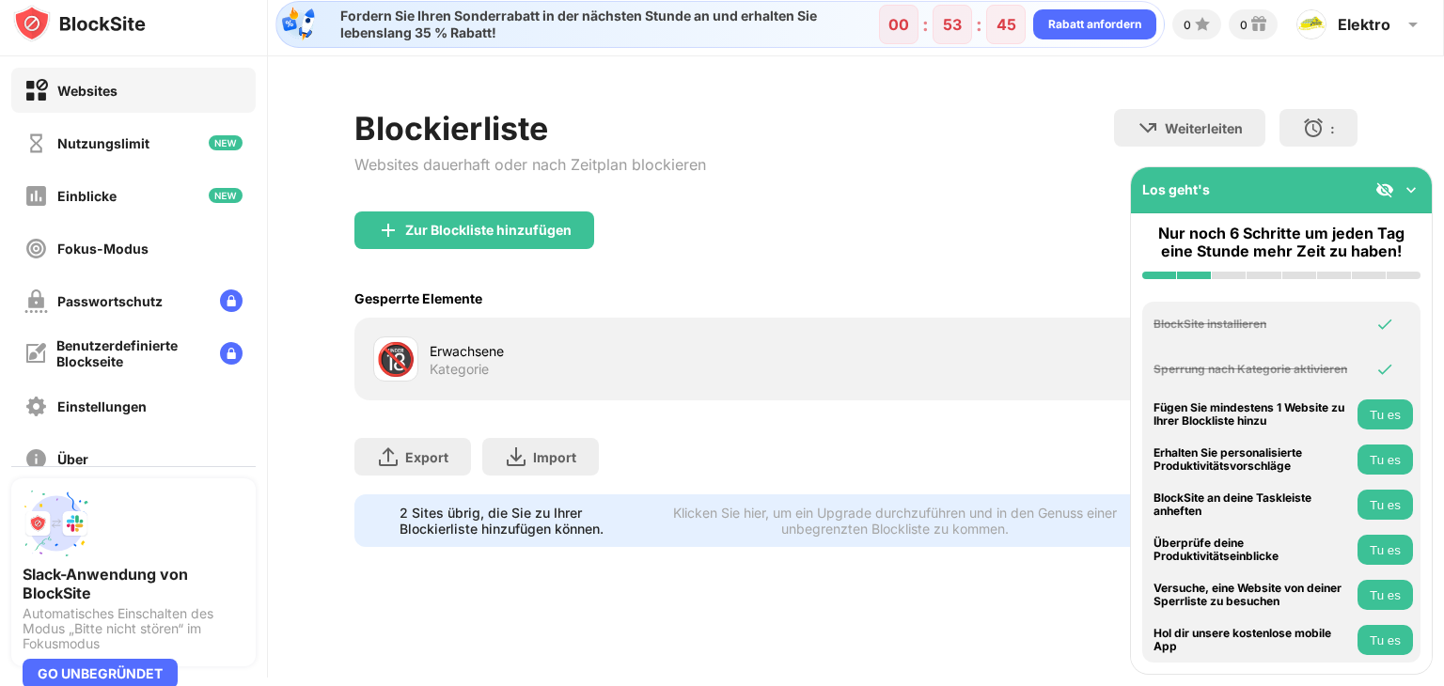
scroll to position [11, 0]
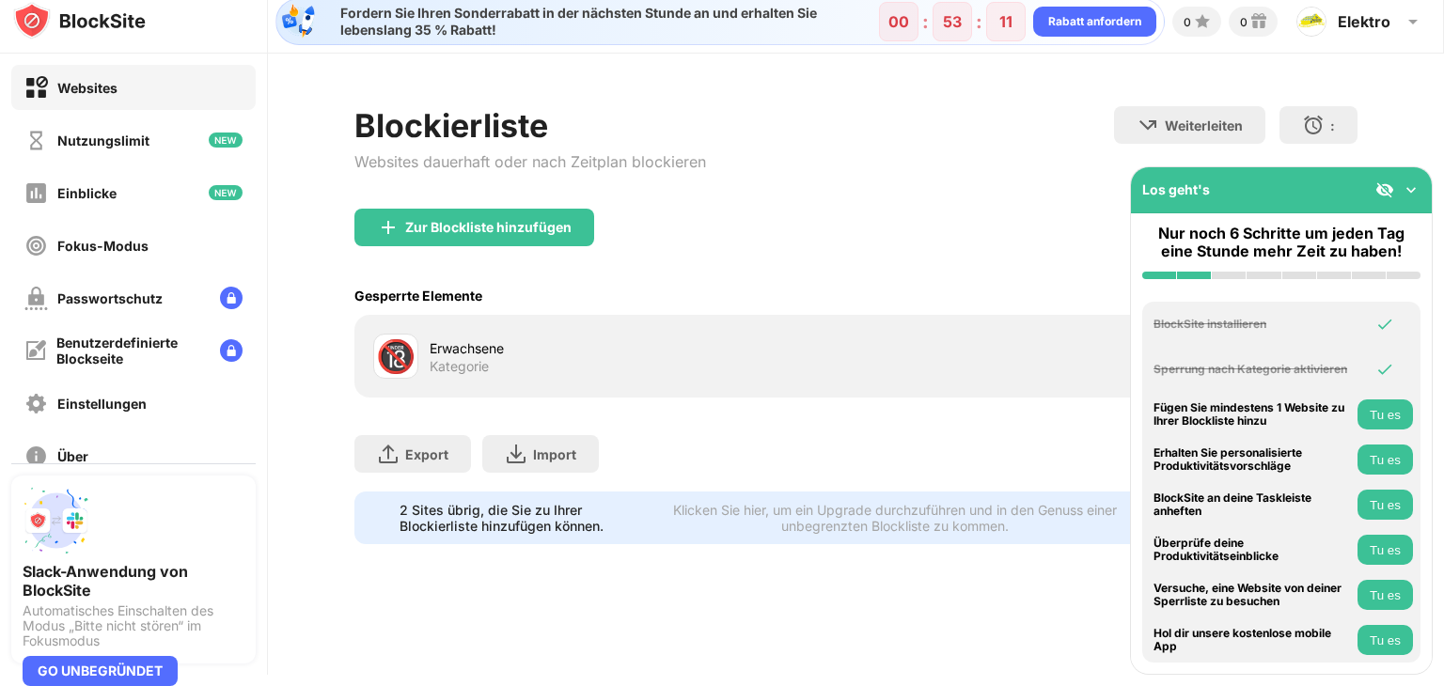
click at [1364, 411] on button "Tu es" at bounding box center [1384, 415] width 55 height 30
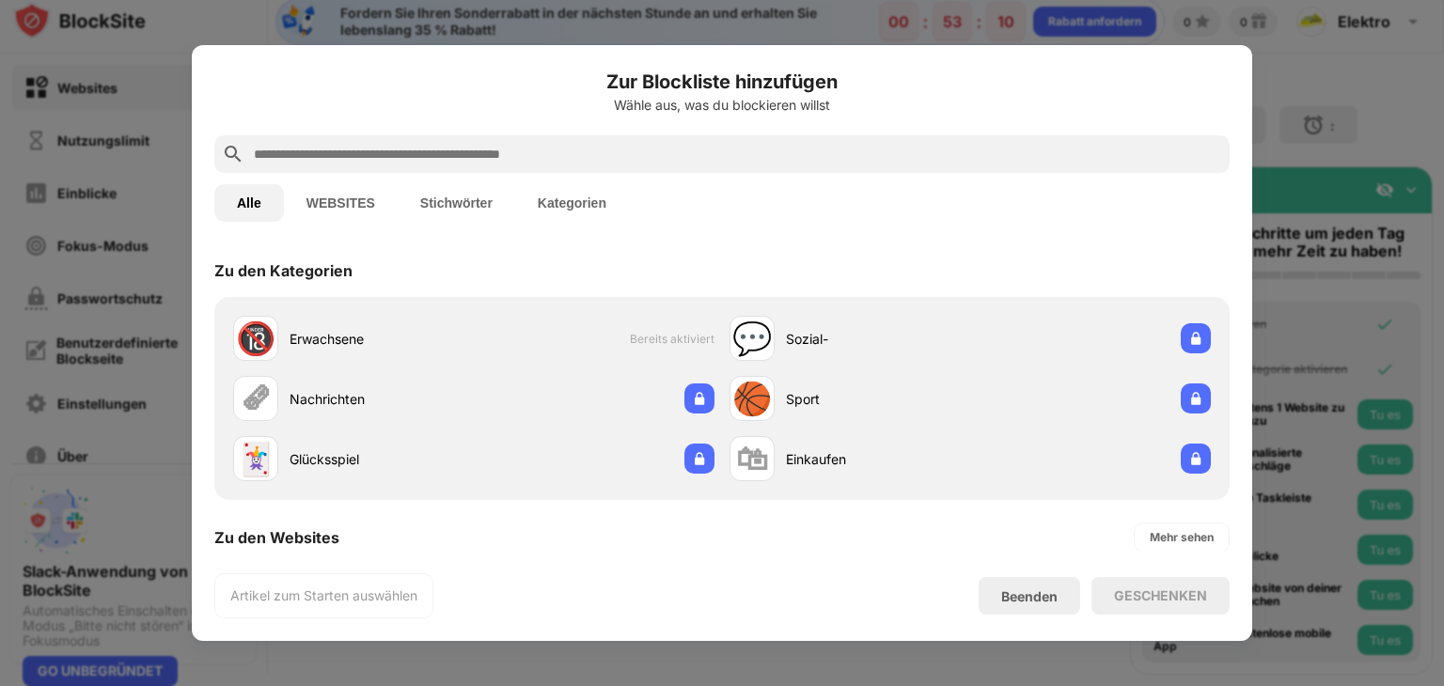
scroll to position [267, 0]
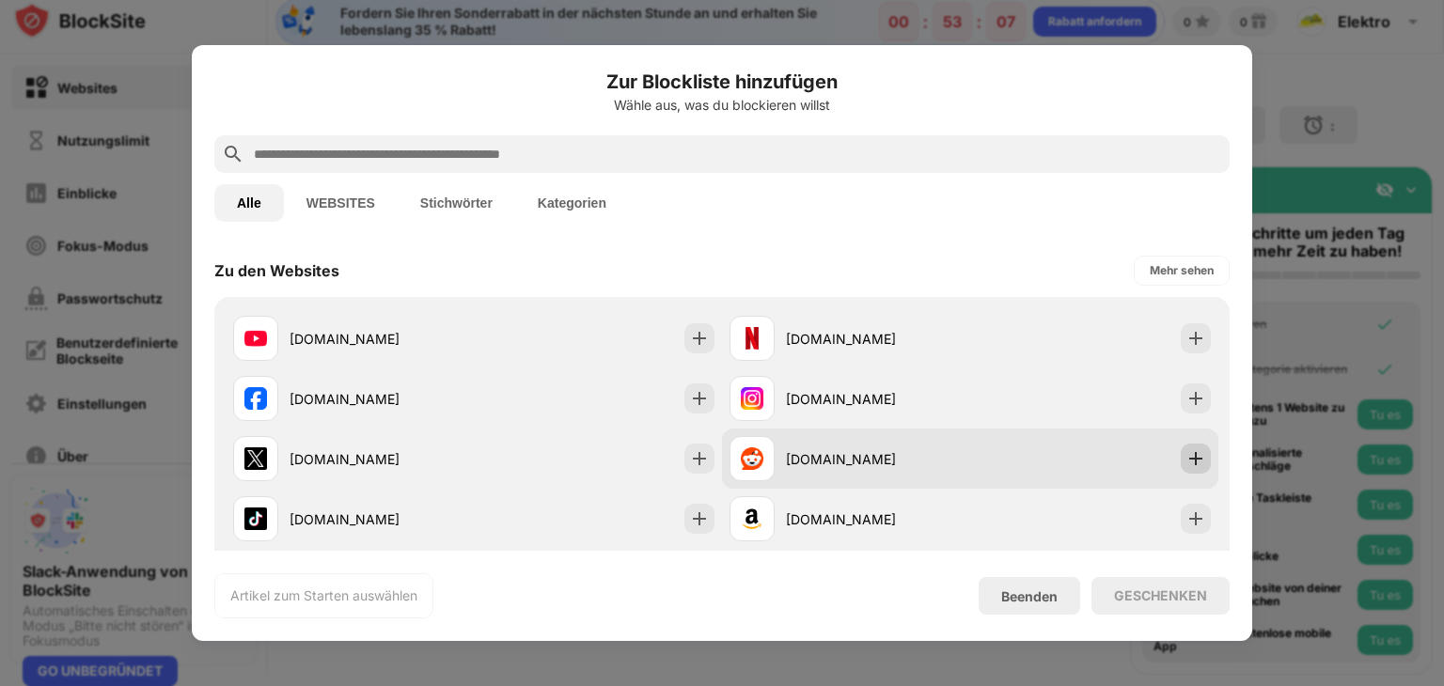
click at [1186, 463] on img at bounding box center [1195, 458] width 19 height 19
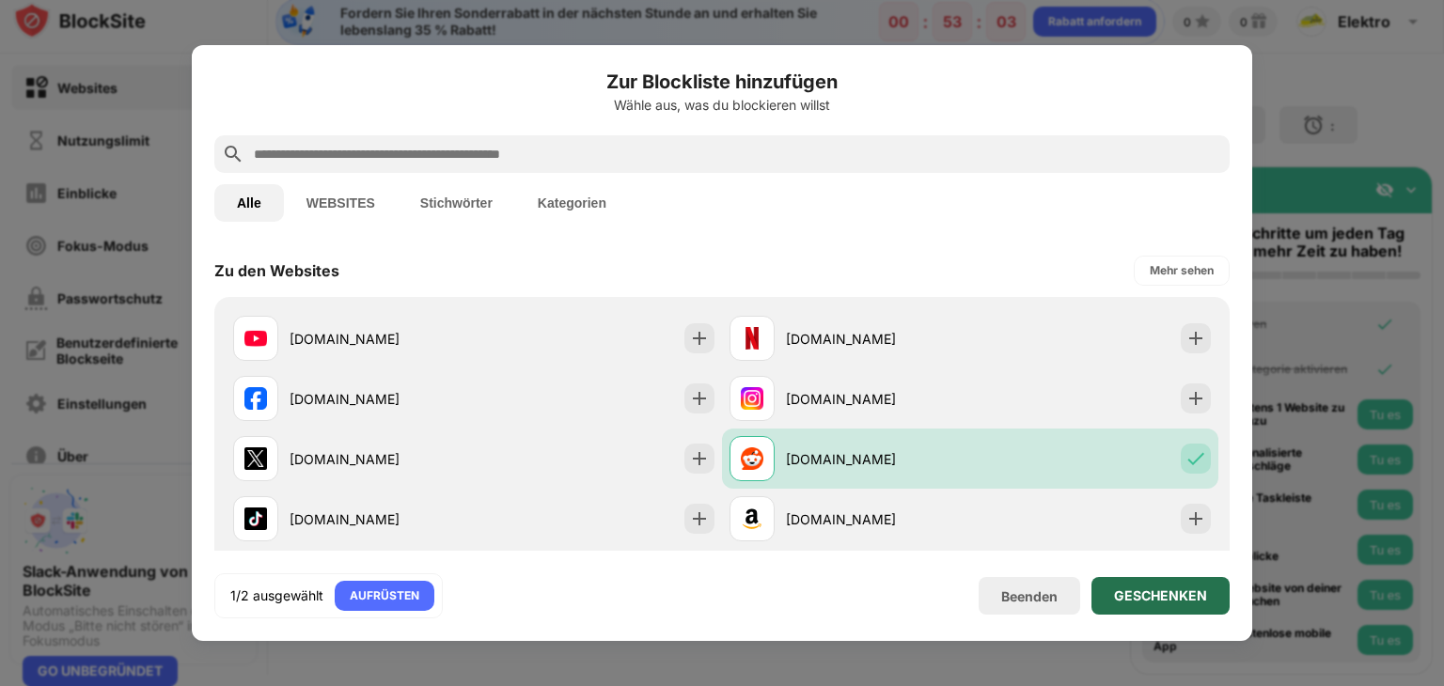
click at [1136, 592] on font "GESCHENKEN" at bounding box center [1160, 596] width 93 height 16
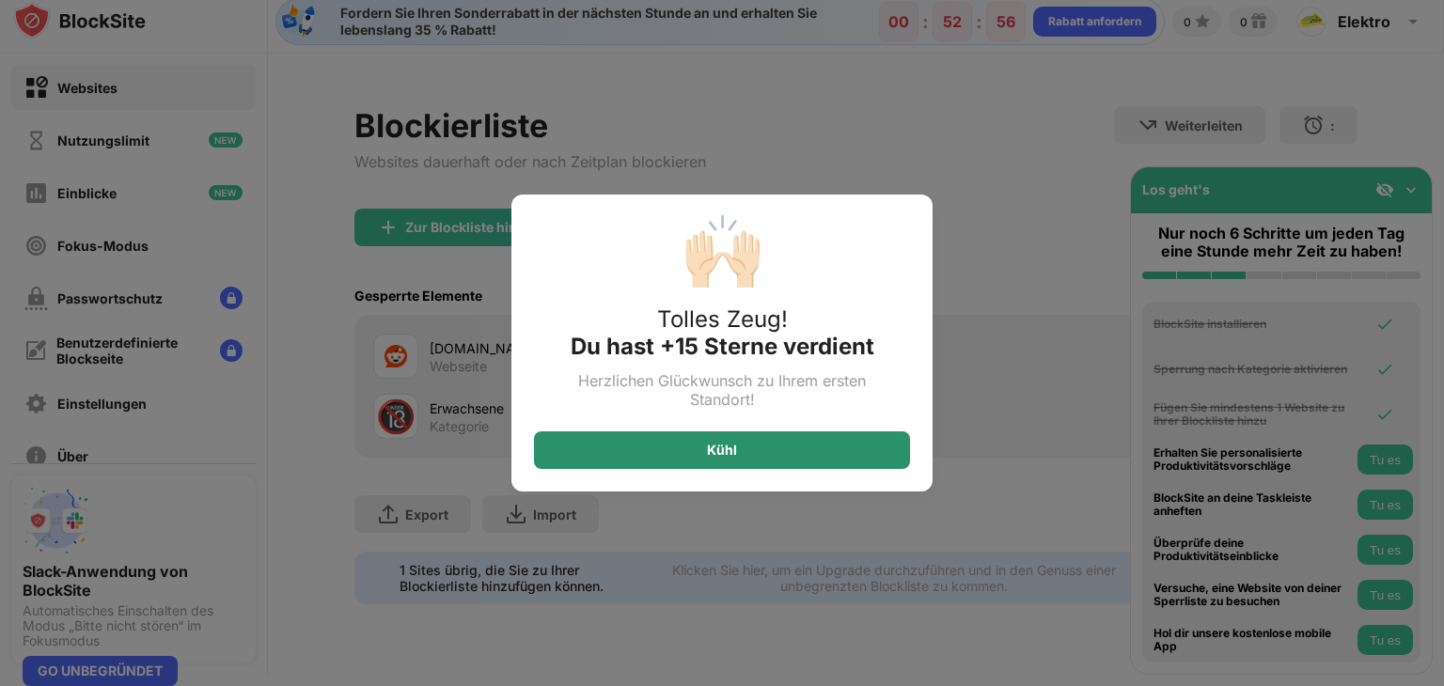
click at [752, 452] on div "Kühl" at bounding box center [722, 450] width 376 height 38
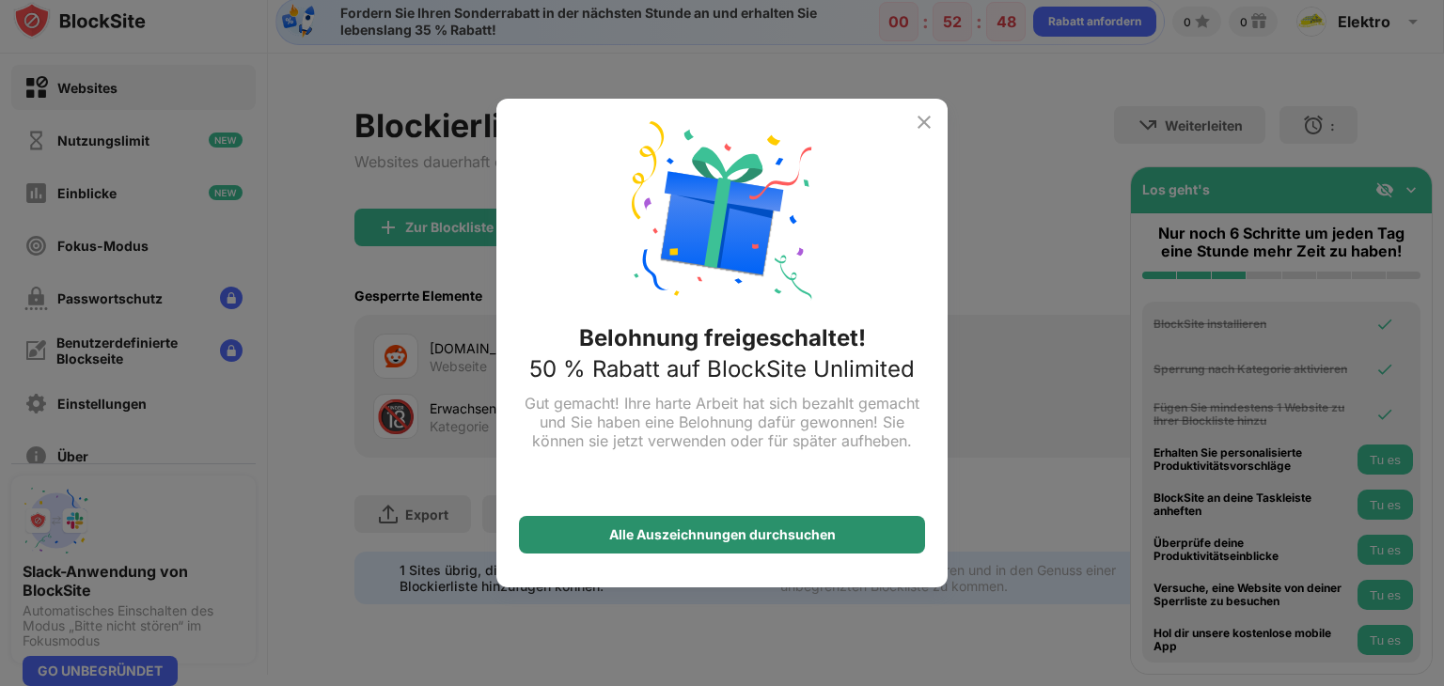
click at [763, 534] on font "Alle Auszeichnungen durchsuchen" at bounding box center [722, 534] width 227 height 16
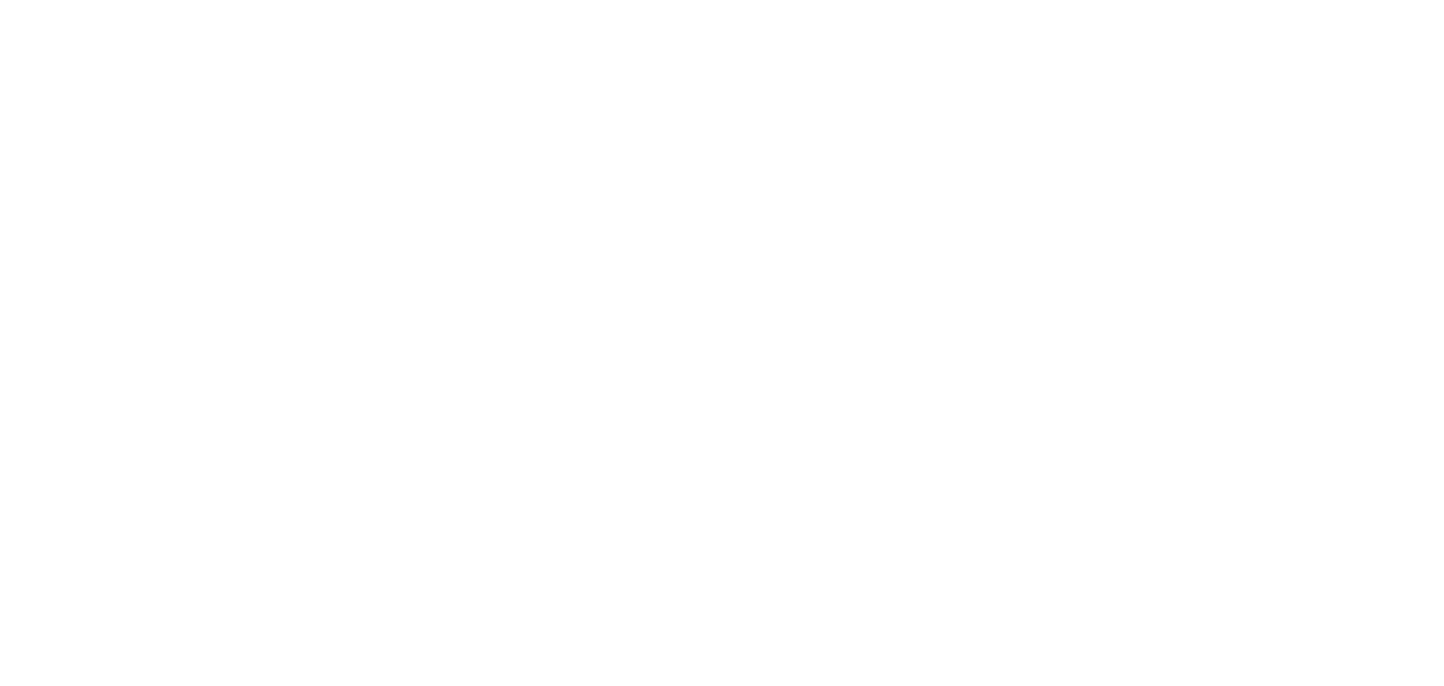
click at [966, 8] on html "Originaltext Diese Übersetzung bewerten Mit deinem Feedback können wir Google Ü…" at bounding box center [722, 4] width 1444 height 8
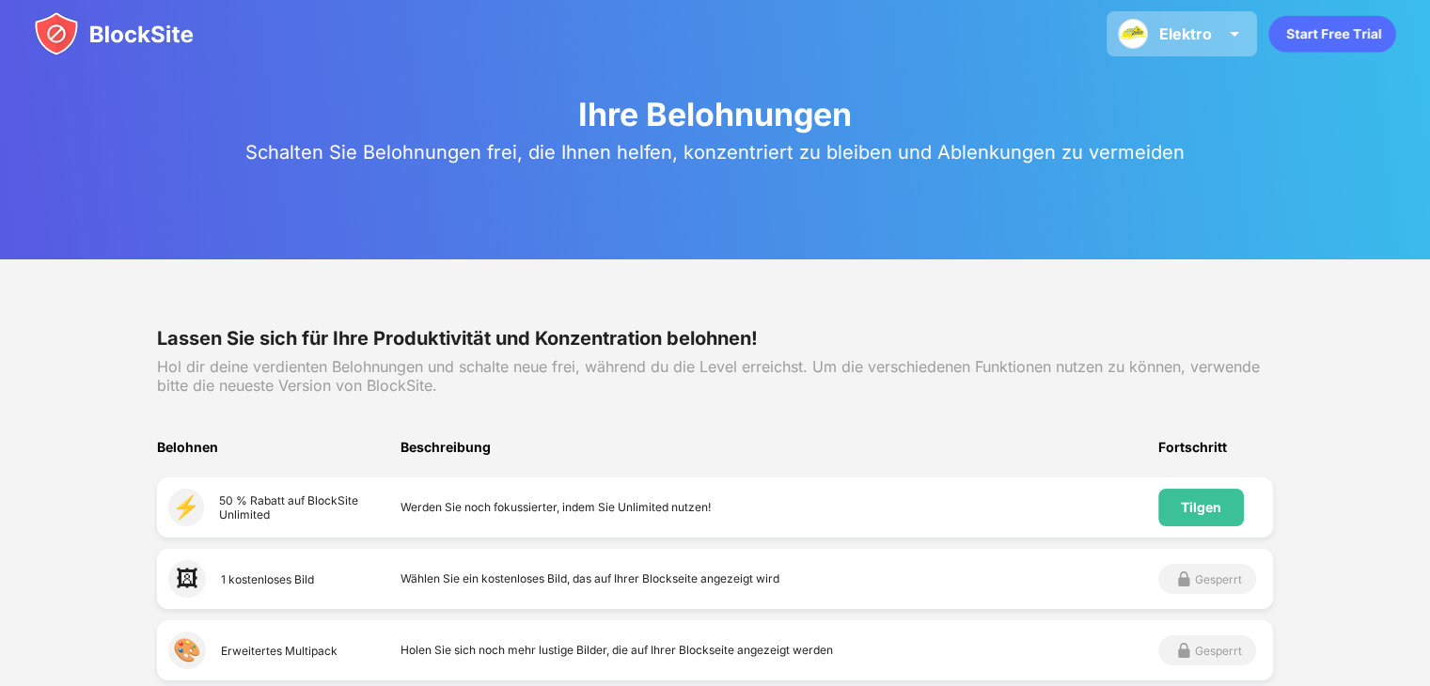
click at [1200, 32] on font "Elektro" at bounding box center [1185, 33] width 53 height 19
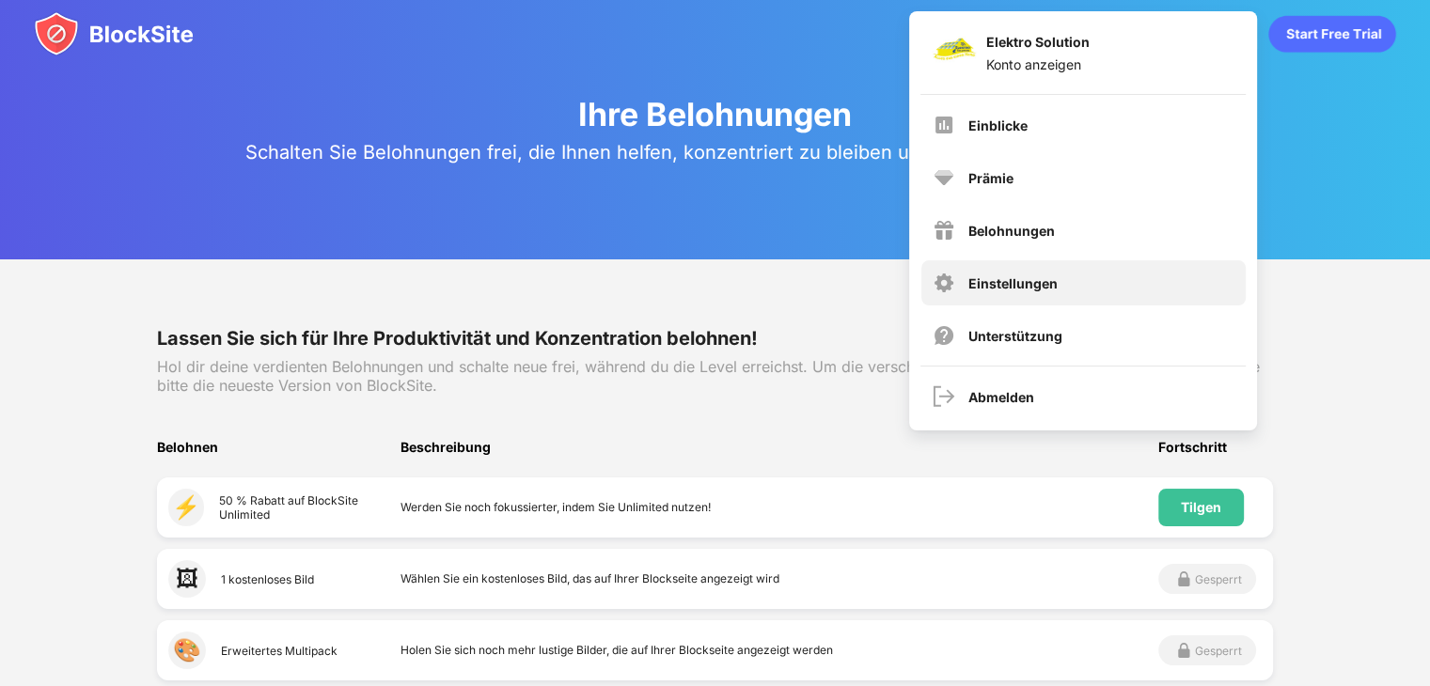
click at [1013, 283] on font "Einstellungen" at bounding box center [1012, 283] width 89 height 16
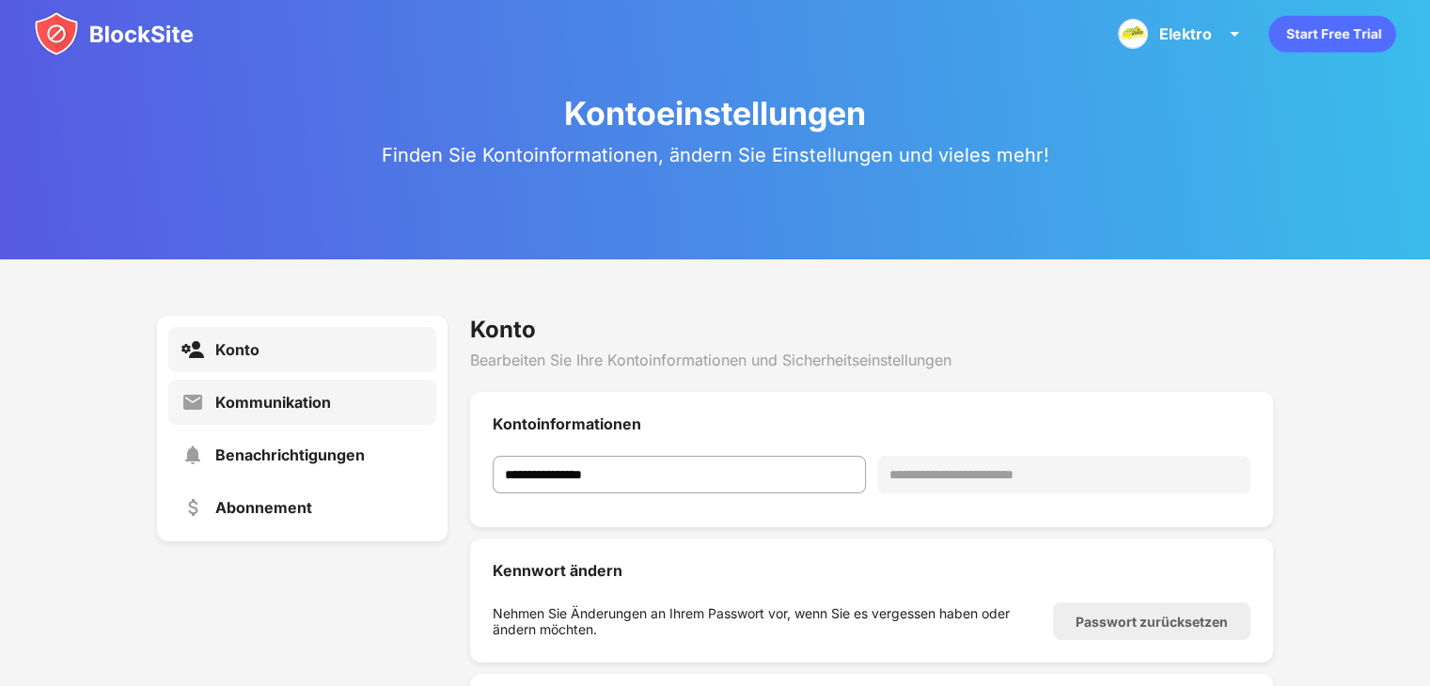
click at [276, 403] on font "Kommunikation" at bounding box center [273, 402] width 116 height 19
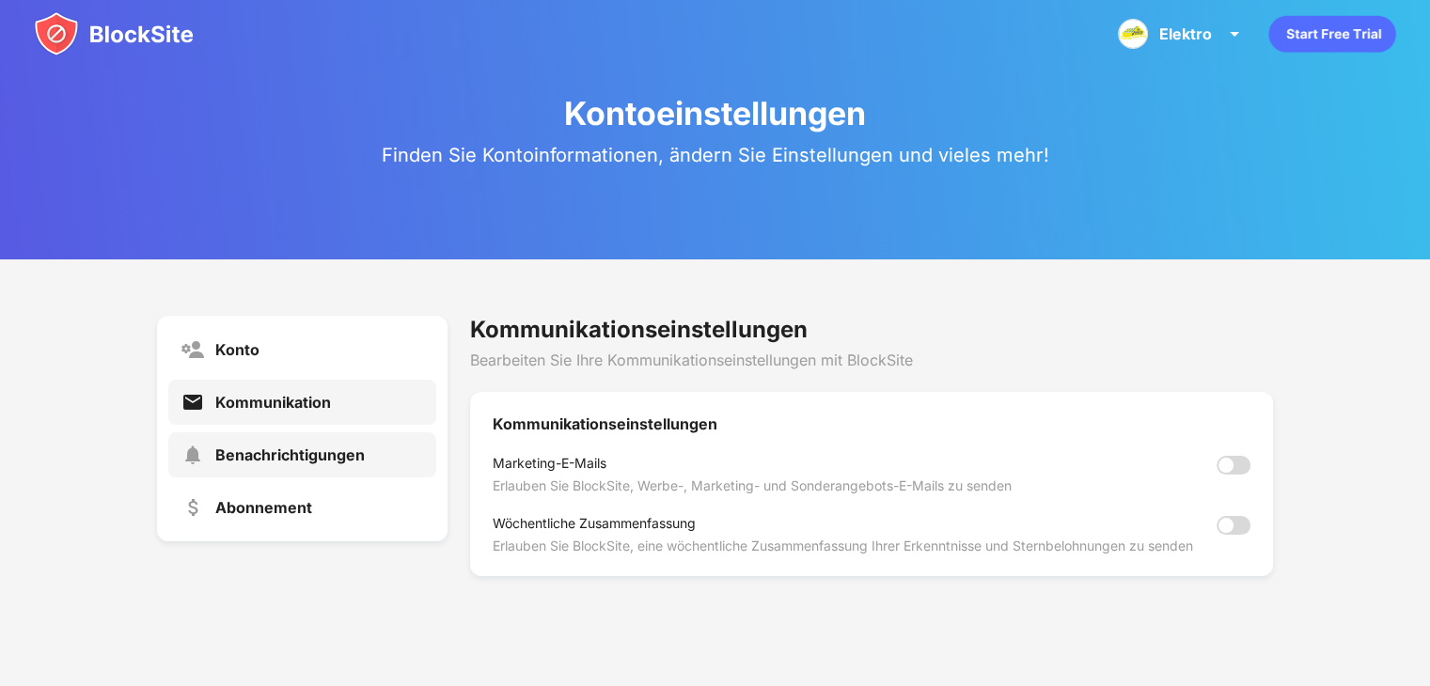
click at [267, 454] on font "Benachrichtigungen" at bounding box center [289, 455] width 149 height 19
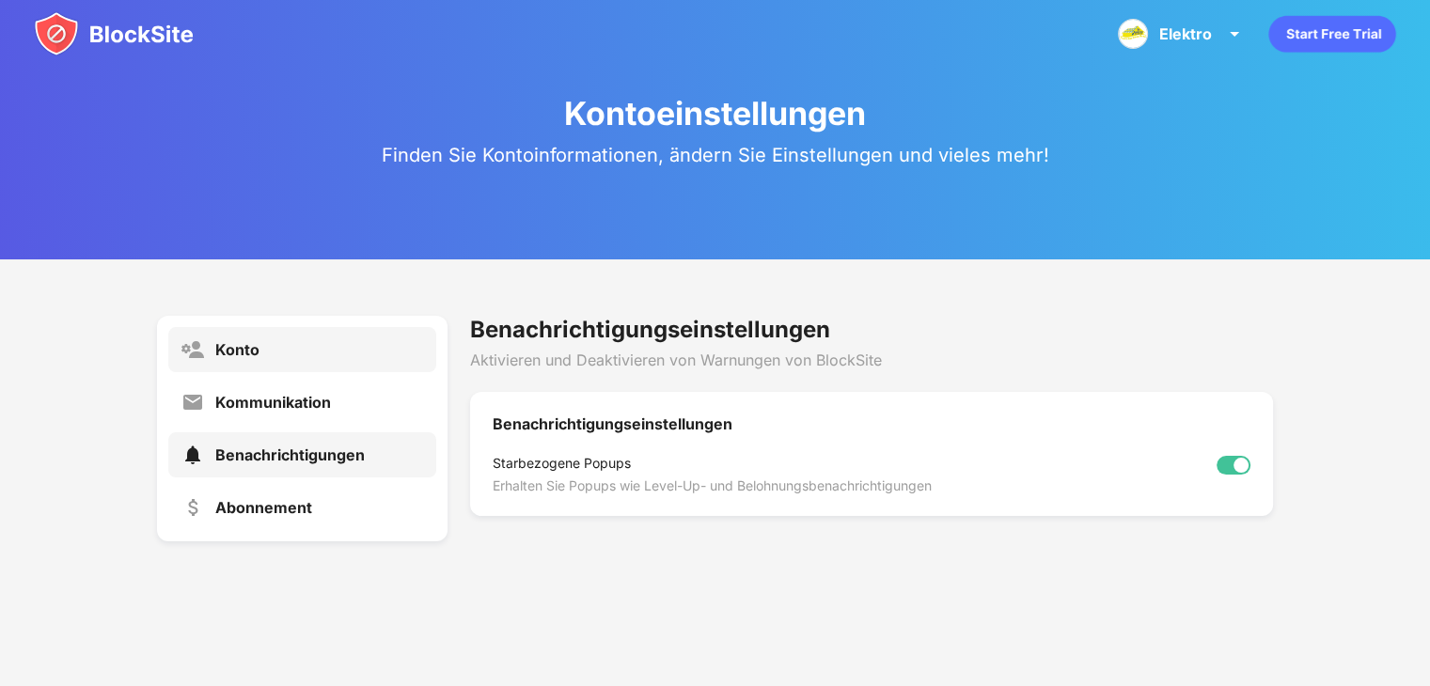
click at [237, 354] on font "Konto" at bounding box center [237, 349] width 44 height 19
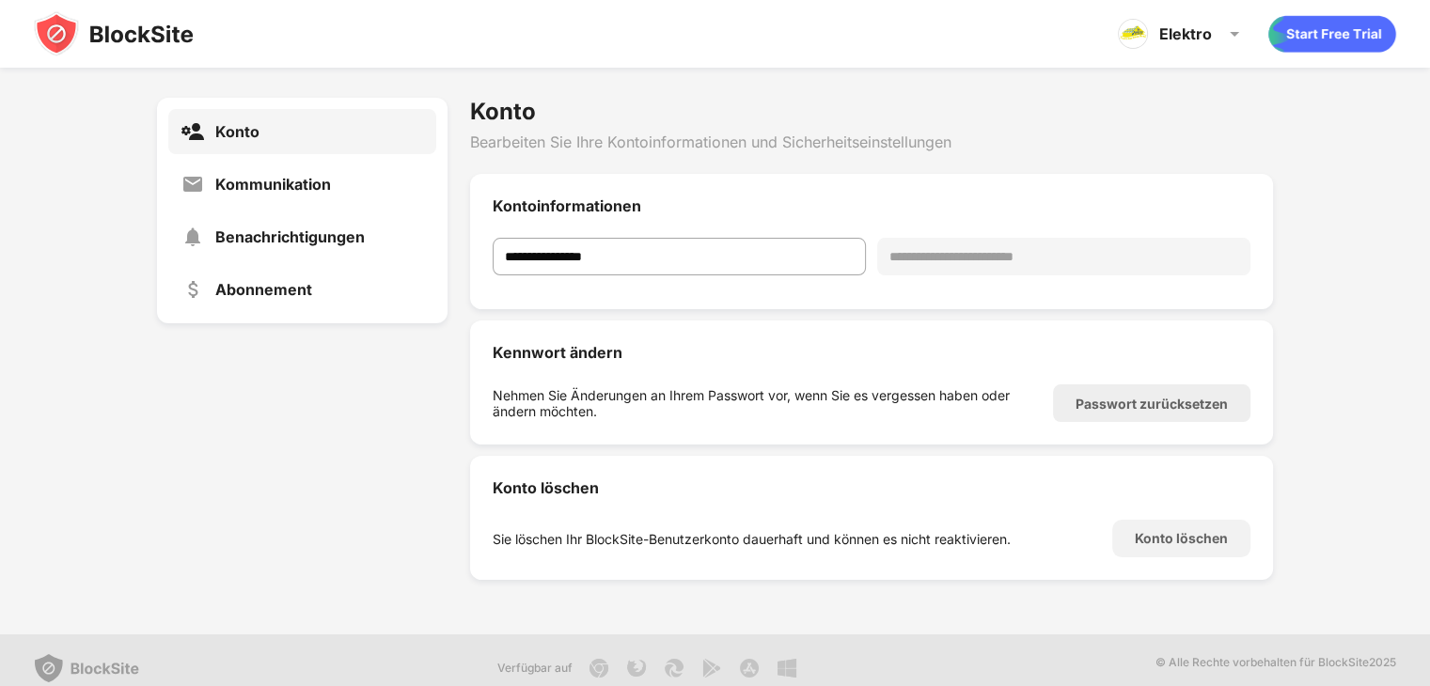
scroll to position [68, 0]
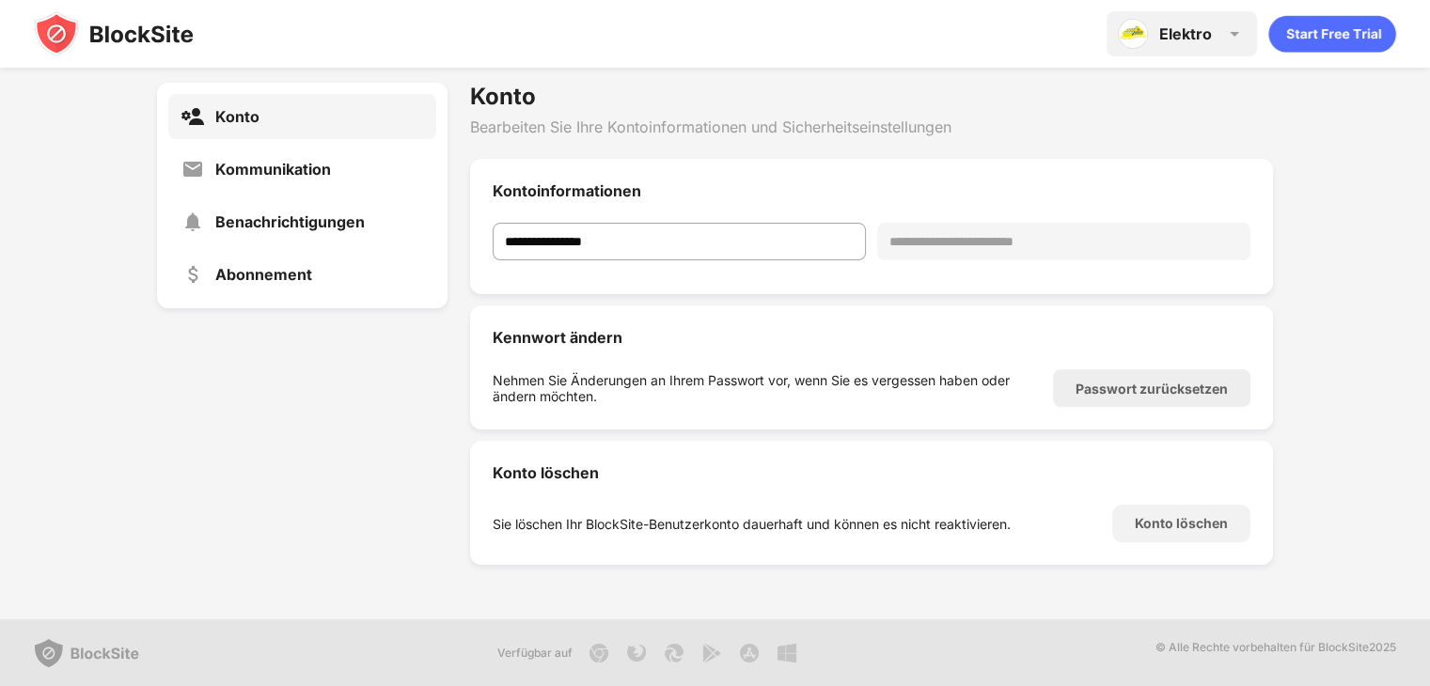
click at [1185, 31] on font "Elektro" at bounding box center [1185, 33] width 53 height 19
